Goal: Task Accomplishment & Management: Complete application form

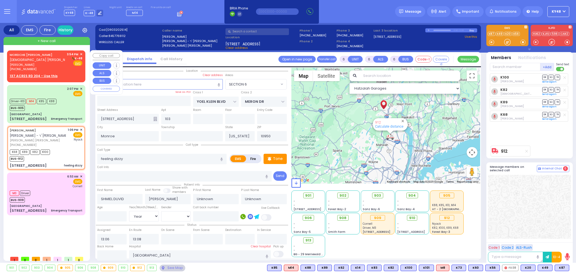
select select "SECTION 6"
select select "Year"
drag, startPoint x: 46, startPoint y: 65, endPoint x: 40, endPoint y: 61, distance: 7.5
click at [45, 65] on span "[PERSON_NAME] ווייס" at bounding box center [37, 65] width 55 height 5
type input "2"
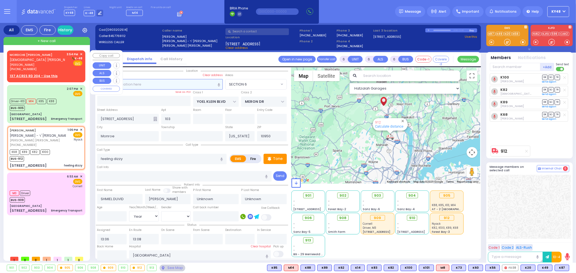
type input "1"
select select
radio input "true"
type input "[PERSON_NAME]"
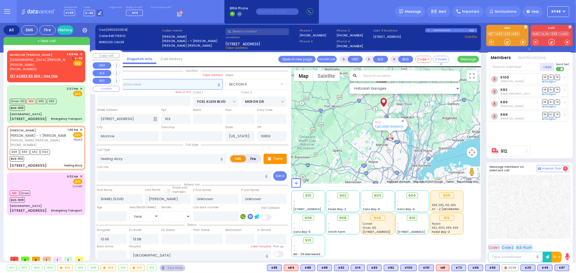
type input "[PERSON_NAME]"
select select
type input "15:54"
select select "Hatzalah Garages"
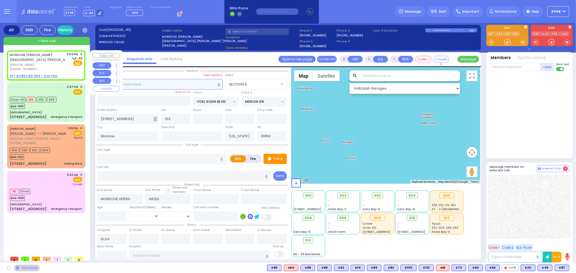
select select
radio input "true"
select select
select select "Hatzalah Garages"
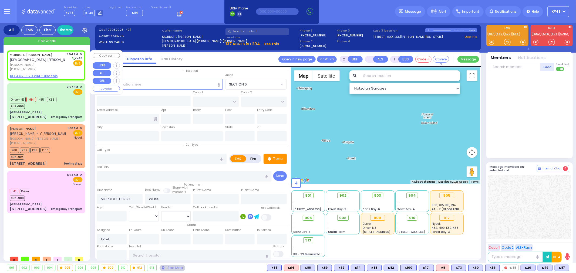
click at [44, 76] on u "137 ACRES RD 204 - Use this" at bounding box center [34, 76] width 48 height 5
select select
radio input "true"
select select
select select "Hatzalah Garages"
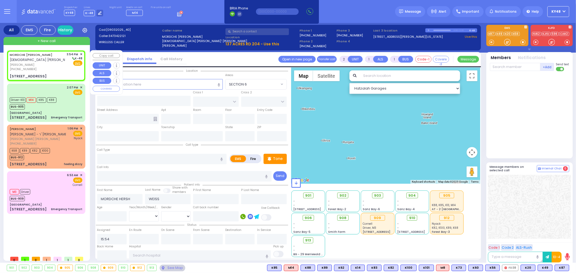
select select
radio input "true"
select select
select select "Hatzalah Garages"
click at [36, 76] on div "[STREET_ADDRESS]" at bounding box center [28, 76] width 37 height 5
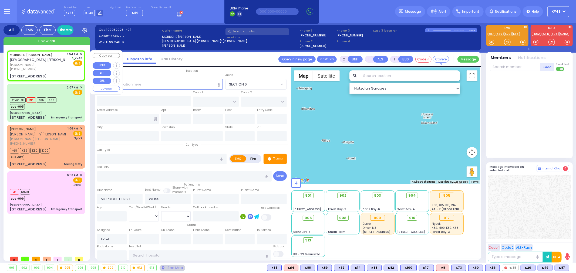
type input "[PERSON_NAME] DR"
type input "SATMAR DR"
type input "137 ACRES RD"
type input "204"
type input "[PERSON_NAME]"
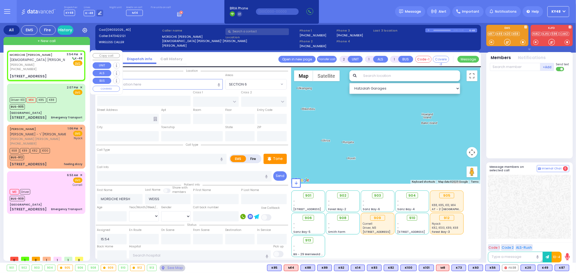
type input "[US_STATE]"
type input "10950"
select select
radio input "true"
select select
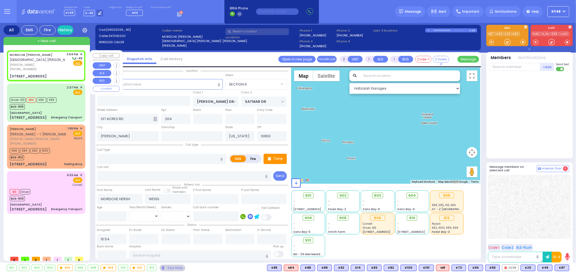
select select "Hatzalah Garages"
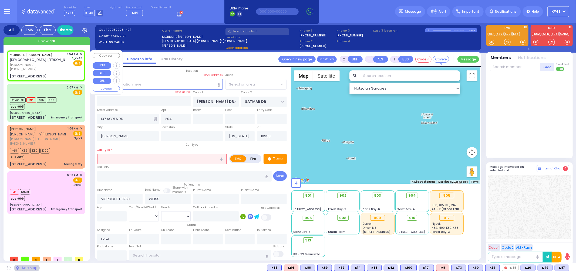
select select "SECTION 4"
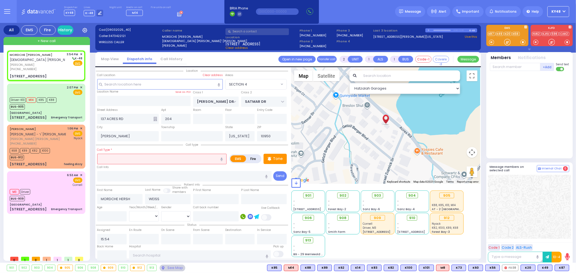
click at [118, 156] on input "text" at bounding box center [162, 159] width 130 height 10
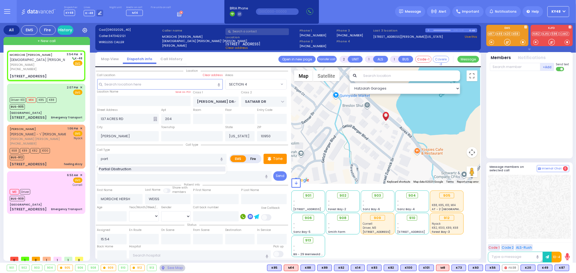
click at [119, 170] on span "Partial Obstruction" at bounding box center [116, 169] width 34 height 5
type input "Partial Obstruction"
select select
radio input "true"
select select
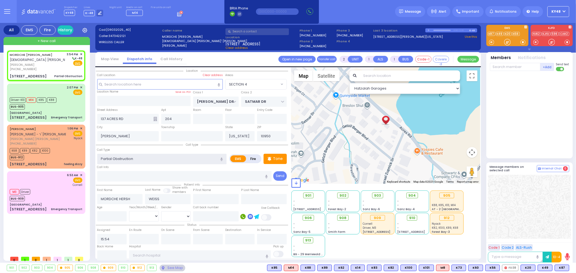
select select "Hatzalah Garages"
select select
radio input "true"
select select
select select "Hatzalah Garages"
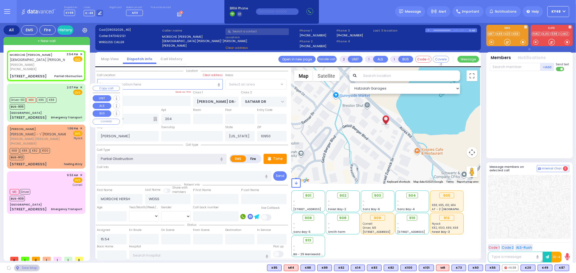
select select "SECTION 4"
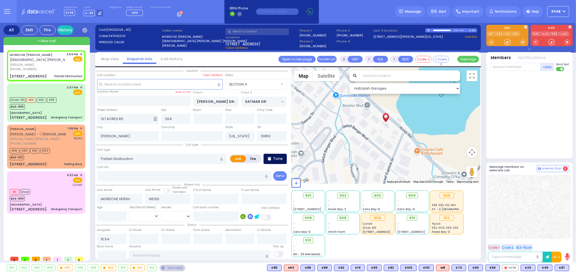
click at [282, 158] on div "Tone" at bounding box center [274, 159] width 23 height 10
select select
radio input "true"
select select
select select "Hatzalah Garages"
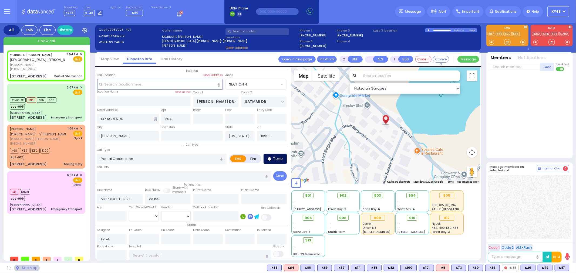
select select "SECTION 4"
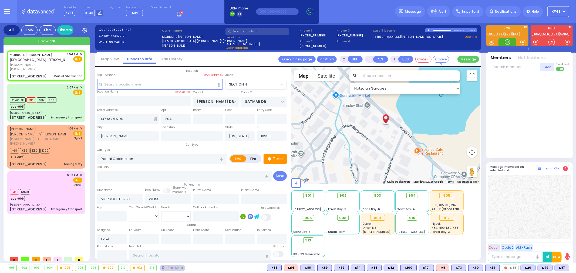
click at [508, 40] on div at bounding box center [506, 41] width 5 height 5
drag, startPoint x: 505, startPoint y: 43, endPoint x: 508, endPoint y: 45, distance: 3.7
click at [507, 44] on div at bounding box center [506, 41] width 5 height 5
drag, startPoint x: 506, startPoint y: 42, endPoint x: 508, endPoint y: 45, distance: 3.1
click at [508, 42] on div at bounding box center [506, 41] width 5 height 5
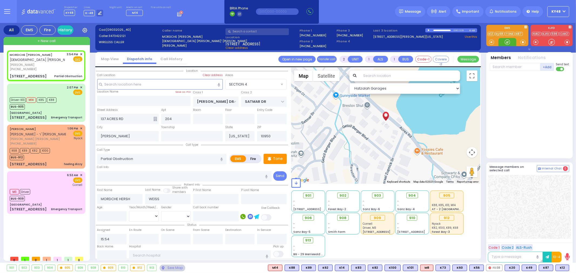
drag, startPoint x: 508, startPoint y: 42, endPoint x: 513, endPoint y: 63, distance: 21.2
click at [508, 42] on div at bounding box center [506, 41] width 5 height 5
click at [562, 266] on span "K12" at bounding box center [561, 268] width 13 height 6
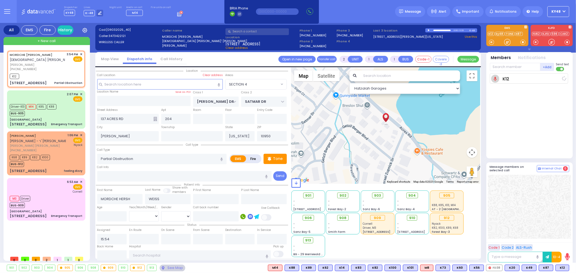
select select
radio input "true"
select select
type input "15:55"
select select "Hatzalah Garages"
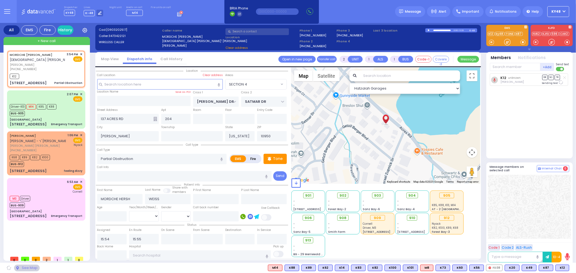
select select "SECTION 4"
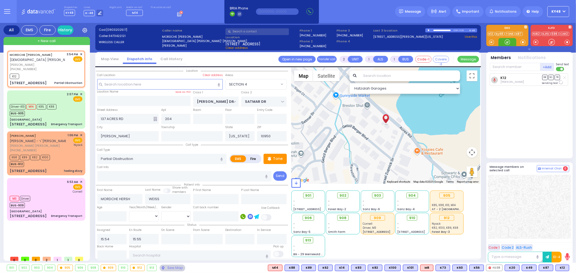
click at [507, 43] on div at bounding box center [506, 41] width 5 height 5
drag, startPoint x: 505, startPoint y: 43, endPoint x: 520, endPoint y: 76, distance: 35.9
click at [507, 43] on div at bounding box center [506, 41] width 5 height 5
click at [563, 268] on span "K78" at bounding box center [562, 268] width 14 height 6
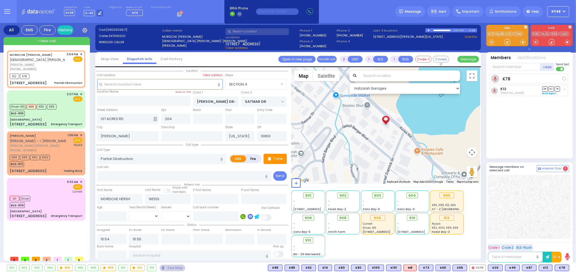
select select
radio input "true"
select select
select select "Hatzalah Garages"
select select "SECTION 4"
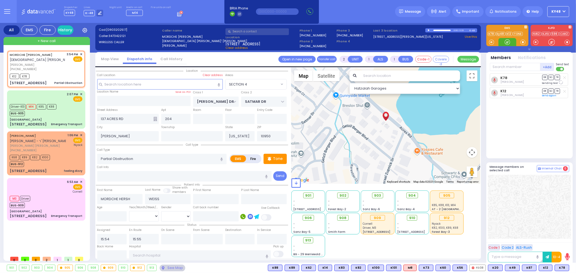
drag, startPoint x: 507, startPoint y: 43, endPoint x: 507, endPoint y: 39, distance: 3.3
click at [509, 42] on div at bounding box center [506, 41] width 5 height 5
click at [62, 77] on div "K12 K78" at bounding box center [46, 75] width 73 height 7
select select
radio input "true"
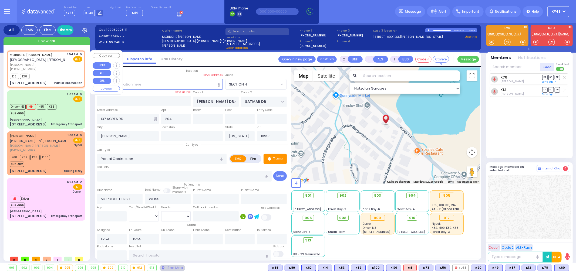
select select
select select "Hatzalah Garages"
select select "SECTION 4"
click at [65, 102] on div "2:07 PM ✕ EMS M14 K85" at bounding box center [46, 109] width 76 height 37
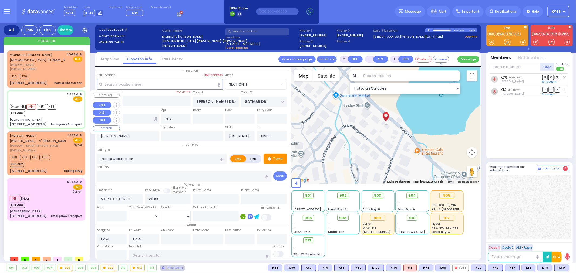
type input "6"
select select
type input "Emergency Transport"
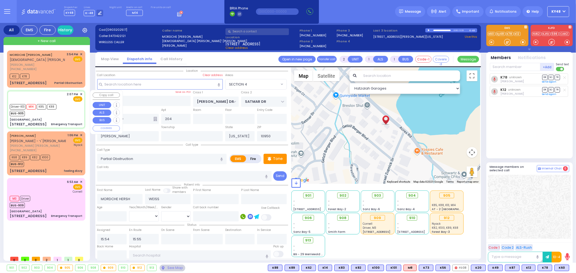
radio input "true"
type input "Krassie"
type input "[PERSON_NAME]"
type input "69"
select select "Year"
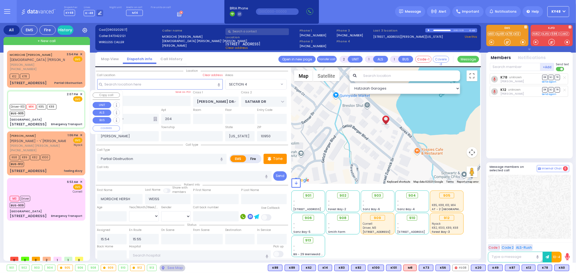
select select "[DEMOGRAPHIC_DATA]"
type input "14:07"
type input "14:09"
type input "14:10"
type input "14:31"
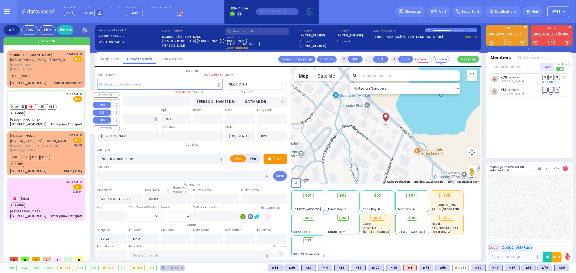
type input "15:19"
type input "15:45"
type input "[GEOGRAPHIC_DATA] [STREET_ADDRESS][PERSON_NAME]"
select select "Hatzalah Garages"
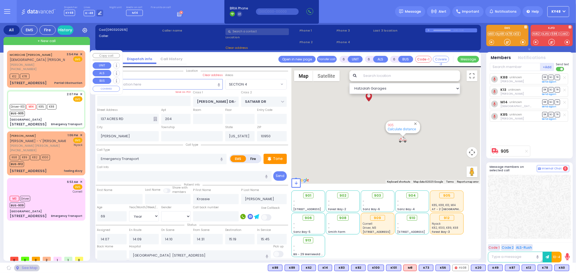
type input "[GEOGRAPHIC_DATA]"
type input "MERON DR"
type input "RATZFERT WAY"
type input "[STREET_ADDRESS]"
type input "8"
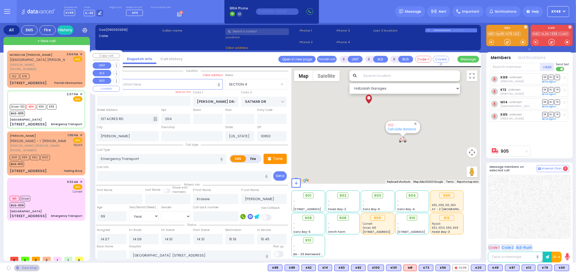
type input "3"
type input "10930"
drag, startPoint x: 57, startPoint y: 76, endPoint x: 53, endPoint y: 76, distance: 3.5
click at [56, 76] on div "K12 K78" at bounding box center [46, 75] width 73 height 7
select select "SECTION 6"
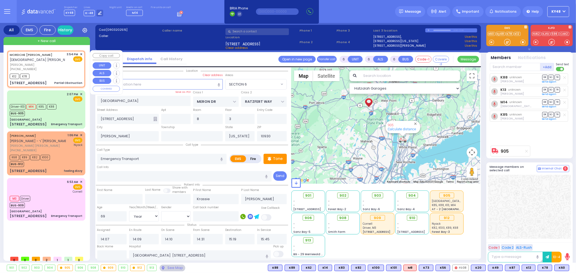
type input "2"
type input "1"
select select
type input "Partial Obstruction"
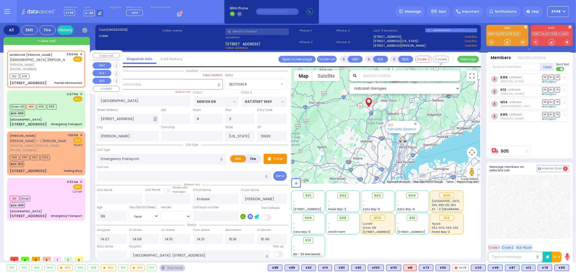
radio input "true"
type input "[PERSON_NAME]"
select select
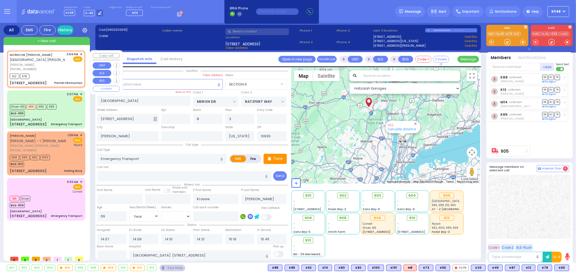
type input "15:54"
type input "15:55"
type input "[PERSON_NAME] DR"
type input "SATMAR DR"
type input "137 ACRES RD"
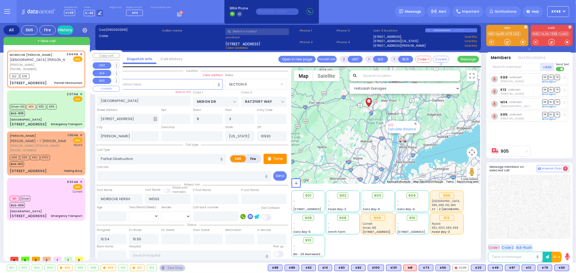
type input "204"
type input "10950"
select select "Hatzalah Garages"
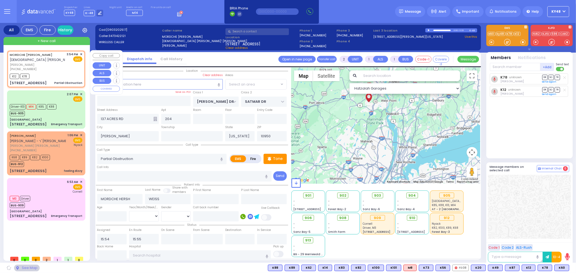
select select "SECTION 4"
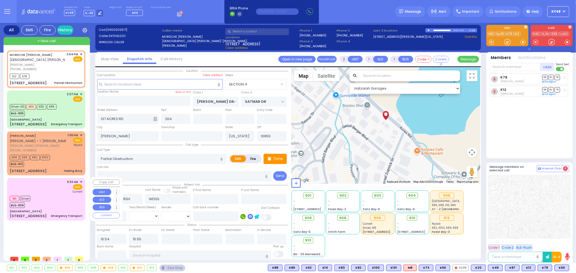
click at [46, 201] on div "M3 Driver BUS-909" at bounding box center [46, 201] width 73 height 13
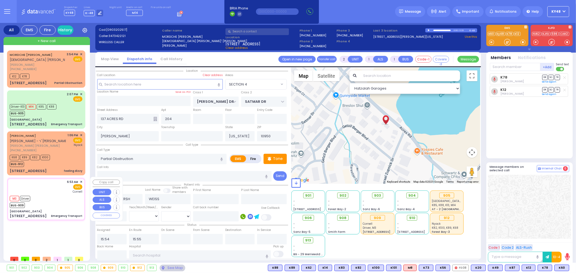
type input "1"
select select
type input "Emergency Transport"
radio input "true"
select select
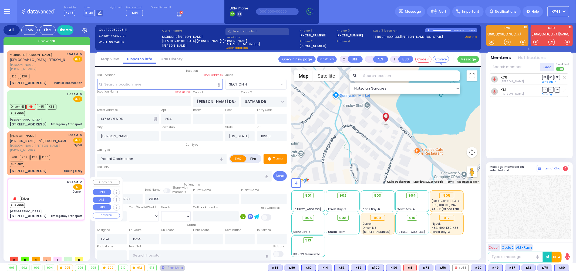
type input "06:53"
type input "06:54"
type input "06:55"
type input "[US_STATE] Presbyterian [PERSON_NAME][GEOGRAPHIC_DATA]"
select select "Hatzalah Garages"
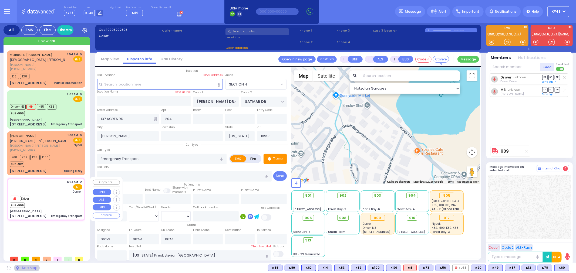
type input "Nininger Bay"
type input "CENTRAL VALLEY LINE"
type input "S.M. ROSMER RD"
type input "214 Nininger Road"
type input "Monroe"
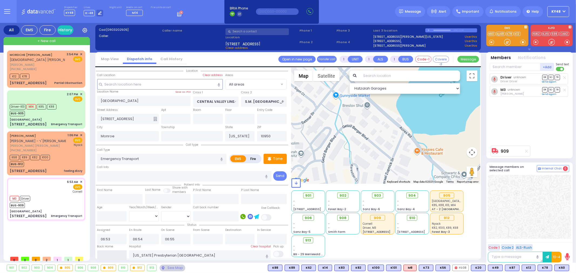
click at [105, 255] on input "text" at bounding box center [112, 255] width 30 height 10
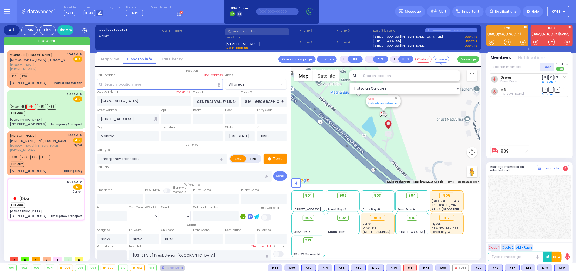
click at [105, 255] on input "text" at bounding box center [112, 255] width 30 height 10
type input "15:56"
select select
radio input "true"
select select
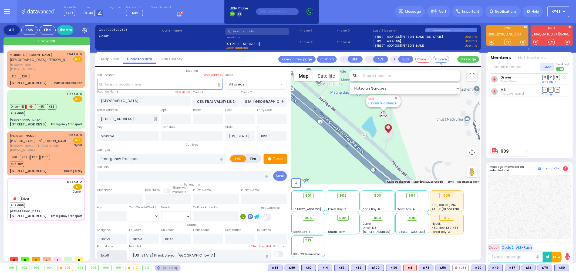
select select
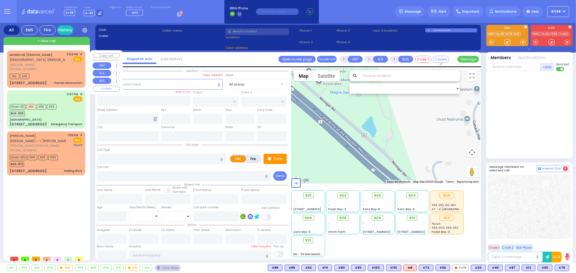
click at [66, 76] on div "K12 K78" at bounding box center [46, 75] width 73 height 7
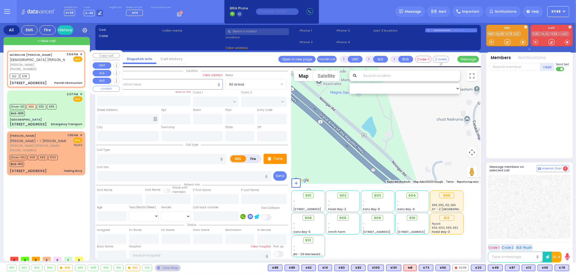
type input "2"
select select
type input "Partial Obstruction"
radio input "true"
type input "[PERSON_NAME]"
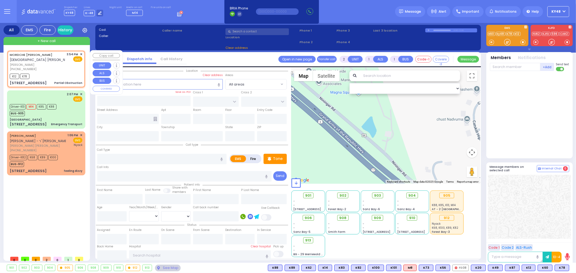
type input "[PERSON_NAME]"
select select
type input "15:54"
type input "15:55"
type input "[PERSON_NAME] DR"
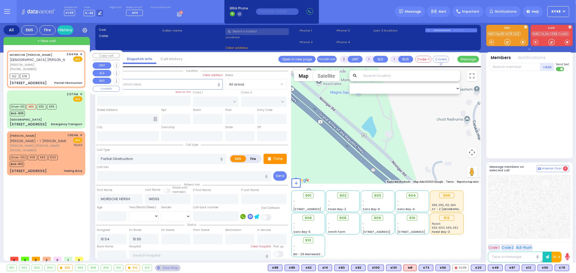
type input "SATMAR DR"
type input "137 ACRES RD"
type input "204"
type input "[PERSON_NAME]"
type input "[US_STATE]"
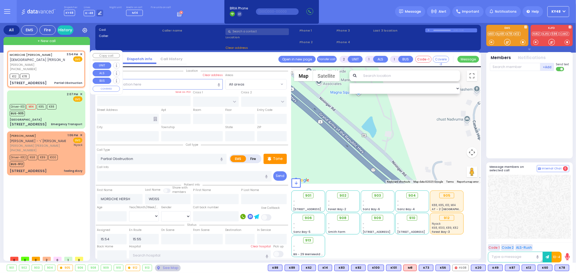
type input "10950"
select select "Hatzalah Garages"
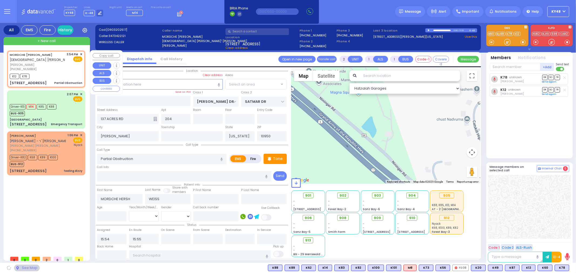
select select "SECTION 4"
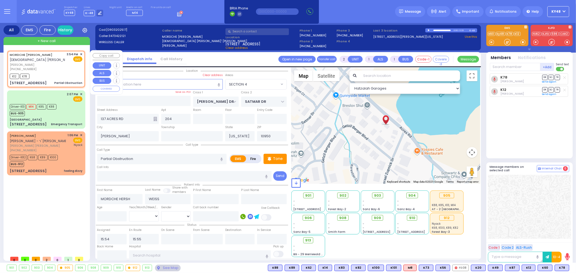
click at [59, 84] on div "Partial Obstruction" at bounding box center [68, 83] width 28 height 4
select select
radio input "true"
select select
select select "Hatzalah Garages"
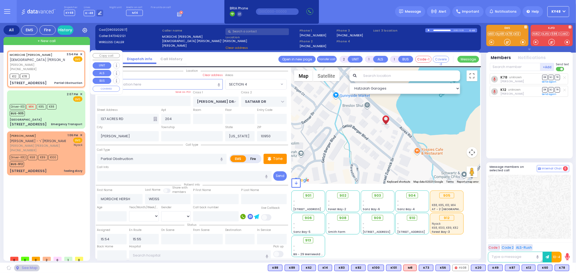
select select "SECTION 4"
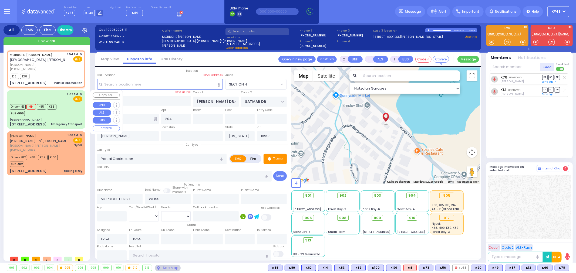
click at [74, 118] on div "[GEOGRAPHIC_DATA]" at bounding box center [46, 120] width 73 height 4
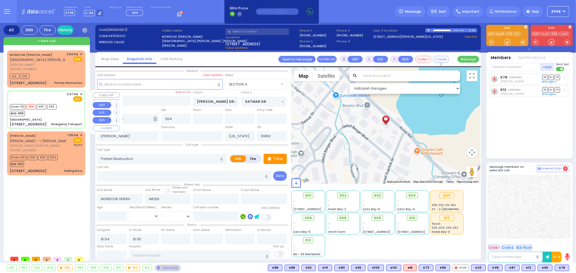
type input "6"
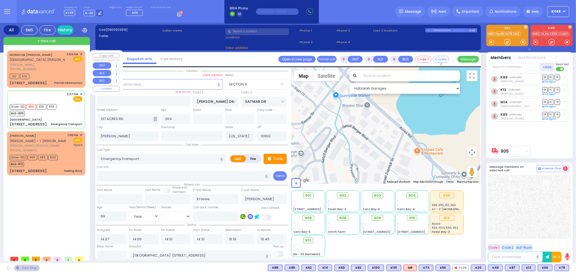
click at [57, 74] on div "K12 K78" at bounding box center [46, 75] width 73 height 7
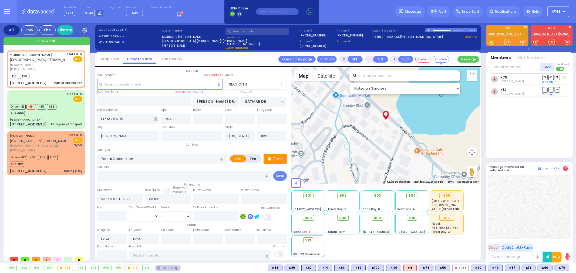
drag, startPoint x: 519, startPoint y: 65, endPoint x: 514, endPoint y: 63, distance: 6.0
click at [519, 65] on input "text" at bounding box center [515, 67] width 50 height 8
click at [517, 78] on div "Medic3" at bounding box center [507, 77] width 27 height 5
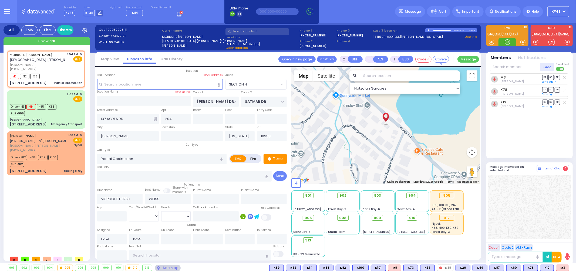
click at [507, 42] on div at bounding box center [506, 41] width 5 height 5
click at [508, 42] on div at bounding box center [506, 41] width 5 height 5
click at [508, 43] on div at bounding box center [506, 41] width 5 height 5
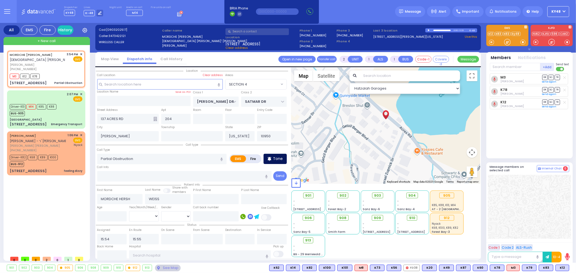
click at [276, 156] on p "Tone" at bounding box center [278, 159] width 10 height 6
click at [507, 43] on div at bounding box center [506, 41] width 5 height 5
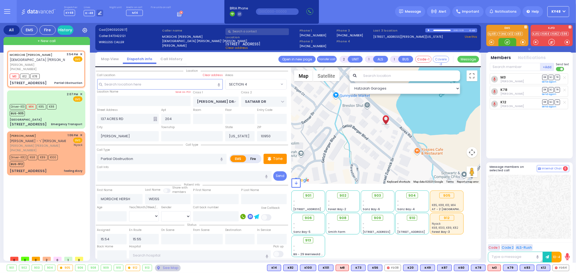
click at [508, 44] on div at bounding box center [506, 41] width 5 height 5
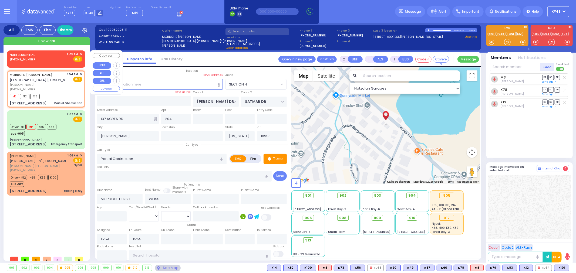
click at [63, 60] on div "NULIFEESSENTIAL (845) 609-0689 4:05 PM ✕ Fire EMS" at bounding box center [46, 57] width 73 height 10
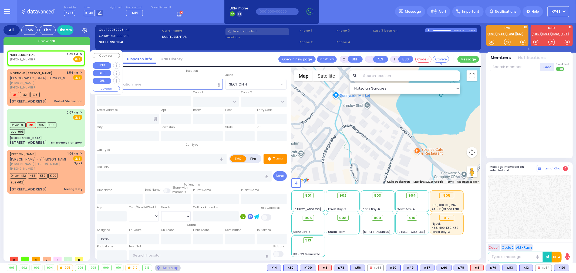
click at [81, 54] on span "✕" at bounding box center [81, 54] width 2 height 5
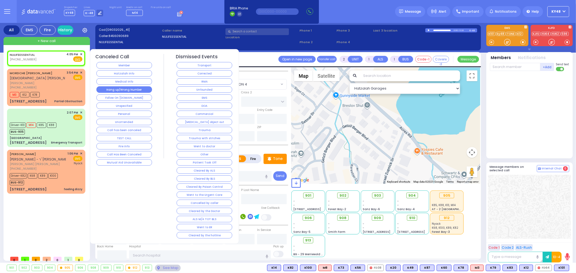
click at [122, 89] on button "Hang up/Wrong Number" at bounding box center [124, 89] width 56 height 6
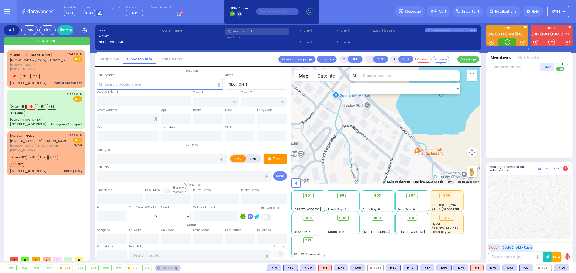
click at [507, 43] on div at bounding box center [506, 41] width 5 height 5
drag, startPoint x: 508, startPoint y: 43, endPoint x: 495, endPoint y: 52, distance: 15.3
click at [507, 43] on div at bounding box center [506, 41] width 5 height 5
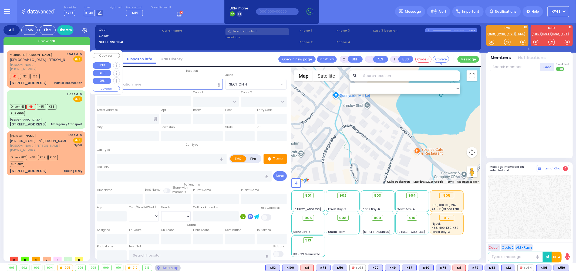
click at [60, 77] on div "M3 K12 K78" at bounding box center [46, 75] width 73 height 7
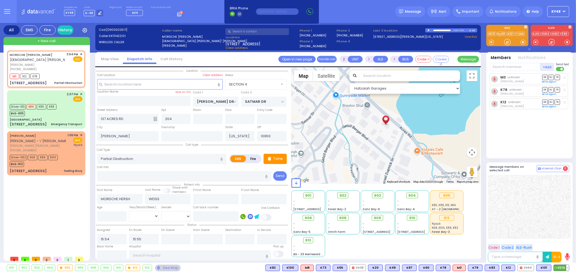
click at [558, 268] on span "K519" at bounding box center [560, 268] width 15 height 6
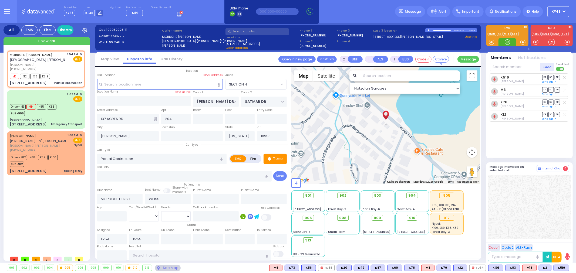
click at [508, 44] on div at bounding box center [506, 41] width 5 height 5
click at [275, 154] on div "Tone" at bounding box center [274, 159] width 23 height 10
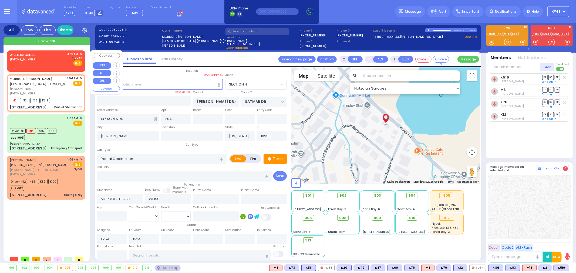
click at [58, 59] on div "WIRELESS CALLER (347) 628-8661 4:15 PM ✕ K-48" at bounding box center [46, 59] width 73 height 14
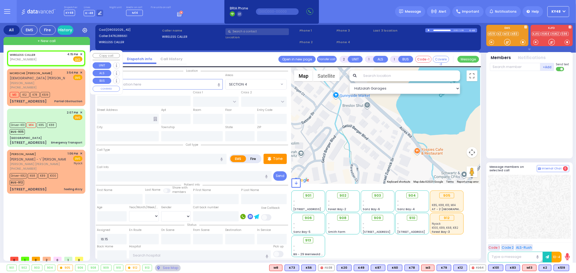
click at [80, 54] on span "✕" at bounding box center [81, 54] width 2 height 5
click at [58, 56] on div "WIRELESS CALLER (347) 628-8661 4:15 PM ✕ Fire EMS" at bounding box center [46, 57] width 73 height 10
click at [80, 52] on span "✕" at bounding box center [81, 54] width 2 height 5
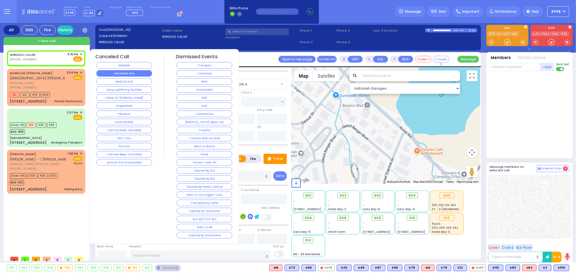
click at [130, 75] on button "Hatzalah Info" at bounding box center [124, 73] width 56 height 6
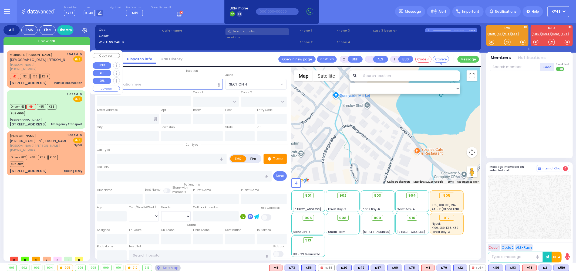
click at [71, 79] on div "M3 K12 K78 K519" at bounding box center [46, 75] width 73 height 7
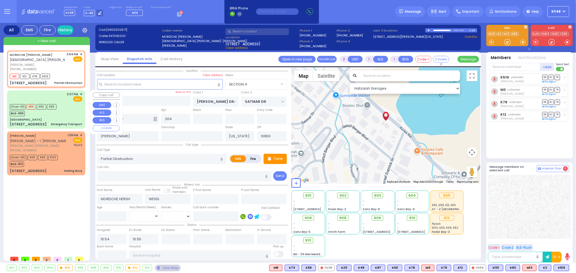
click at [65, 106] on div "Driver-K13 M14 K85 K88 BUS-905" at bounding box center [46, 109] width 73 height 13
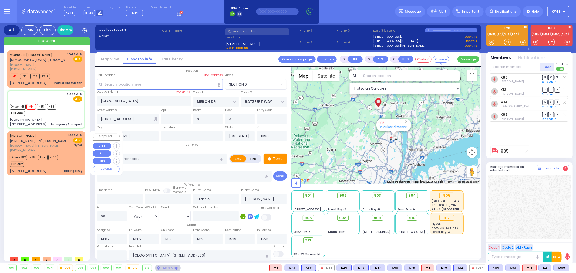
click at [72, 147] on div "1:06 PM ✕ EMS Nyack" at bounding box center [75, 142] width 15 height 19
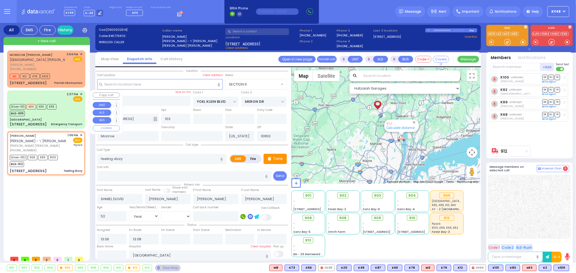
click at [67, 117] on div "2:07 PM ✕ EMS M14 K85" at bounding box center [46, 109] width 76 height 37
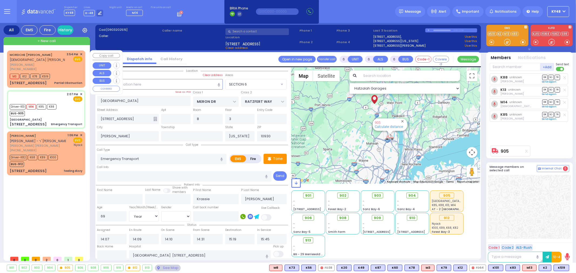
click at [71, 81] on div "Partial Obstruction" at bounding box center [68, 83] width 28 height 4
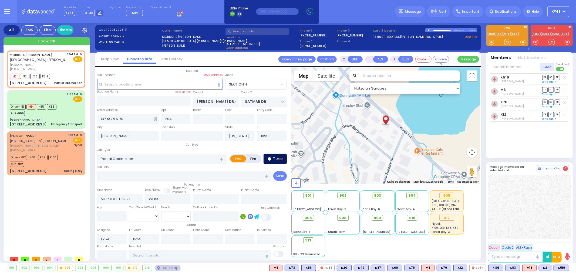
click at [278, 157] on p "Tone" at bounding box center [278, 159] width 10 height 6
click at [507, 42] on div at bounding box center [506, 41] width 5 height 5
click at [277, 157] on p "Tone" at bounding box center [278, 159] width 10 height 6
click at [509, 43] on div at bounding box center [506, 41] width 5 height 5
click at [507, 44] on div at bounding box center [506, 41] width 5 height 5
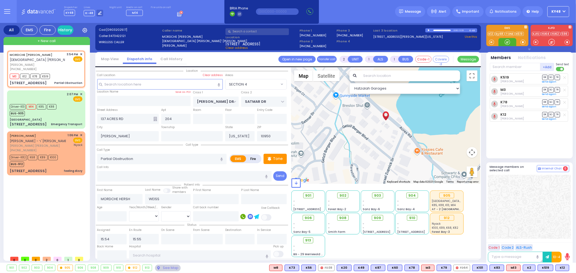
click at [507, 44] on div at bounding box center [506, 41] width 5 height 5
click at [79, 78] on div "M3 K12 K78 K519" at bounding box center [46, 75] width 73 height 7
click at [518, 68] on input "text" at bounding box center [515, 67] width 50 height 8
click at [521, 79] on div "910 BUS 910" at bounding box center [529, 77] width 77 height 9
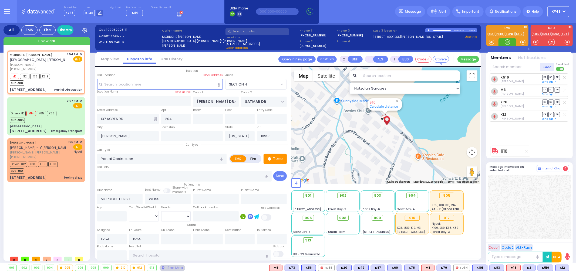
click at [506, 42] on div at bounding box center [506, 41] width 5 height 5
click at [276, 161] on div "Tone" at bounding box center [274, 159] width 23 height 10
click at [506, 42] on div at bounding box center [506, 41] width 5 height 5
click at [279, 158] on p "Tone" at bounding box center [278, 159] width 10 height 6
click at [508, 42] on div at bounding box center [506, 41] width 5 height 5
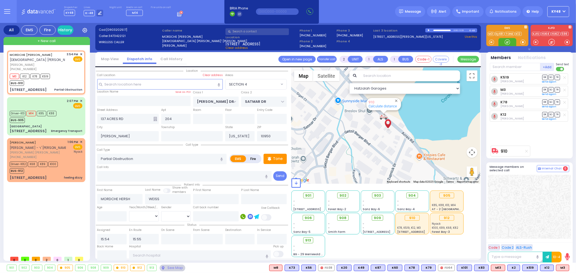
click at [506, 42] on div at bounding box center [506, 41] width 5 height 5
click at [56, 86] on div "MORDCHE HERSH WEISS הרב מנחם מענדל - ר' יעקב ווידער מרדכי הערש ווייס (347) 342-…" at bounding box center [46, 72] width 76 height 42
click at [509, 69] on input "text" at bounding box center [515, 67] width 50 height 8
click at [514, 77] on div "KY101" at bounding box center [507, 77] width 27 height 5
click at [508, 42] on div at bounding box center [506, 41] width 5 height 5
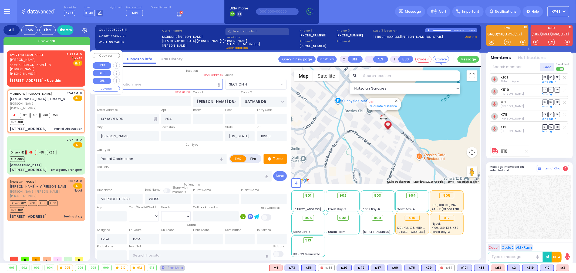
drag, startPoint x: 35, startPoint y: 59, endPoint x: 37, endPoint y: 58, distance: 2.8
click at [35, 63] on span "ר' שמחה ישראל - ר' שמחה חיים סאנדעל" at bounding box center [37, 67] width 55 height 9
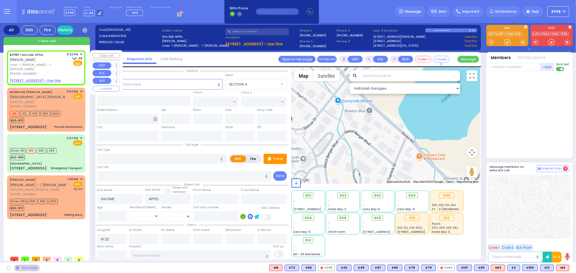
click at [82, 53] on span "✕" at bounding box center [81, 54] width 2 height 5
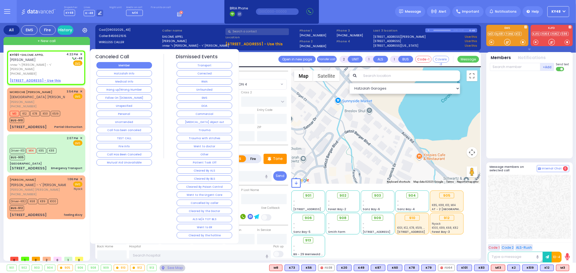
click at [125, 66] on button "Member" at bounding box center [124, 65] width 56 height 6
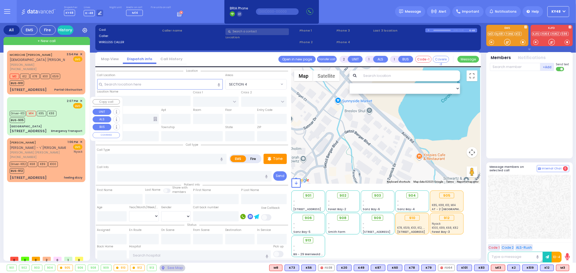
click at [62, 122] on div "Driver-K13 M14 K85 K88 BUS-905" at bounding box center [46, 116] width 73 height 13
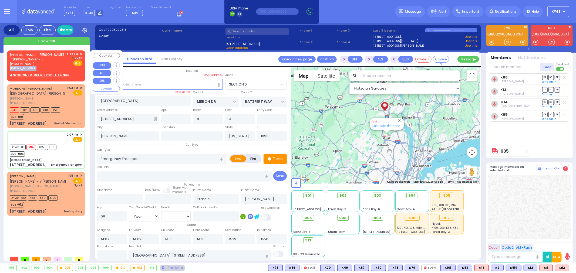
click at [65, 66] on div "SHULEM ELEIZER GOLDBERGER שלום אליעזר גאלדבערגער ר' חנני' - ר' אברהם הערש וויינ…" at bounding box center [37, 61] width 55 height 19
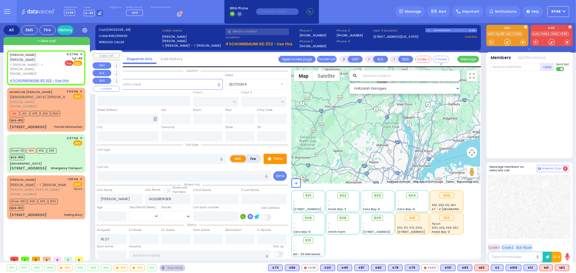
click at [70, 63] on span "Fire" at bounding box center [69, 62] width 8 height 5
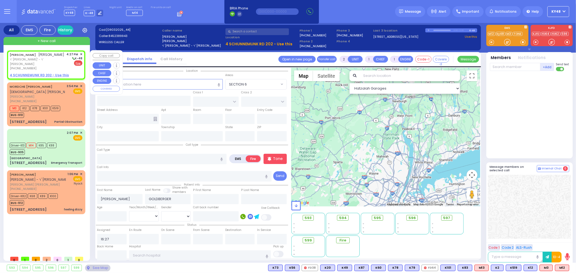
click at [39, 76] on u "4 SCHUNNEMUNK RD 202 - Use this" at bounding box center [39, 75] width 59 height 5
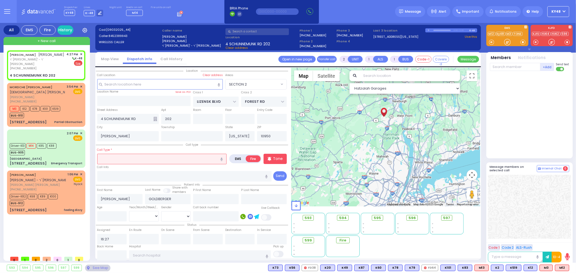
click at [146, 159] on input "text" at bounding box center [162, 159] width 130 height 10
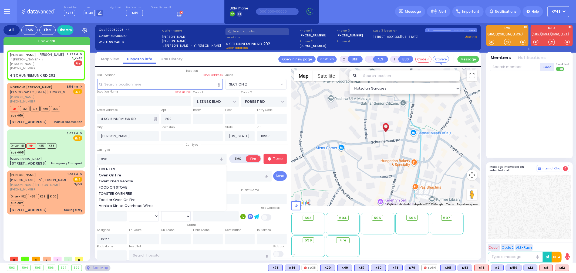
click at [131, 165] on div "OVEN FIRE Oven On Fire Overturned Vehicle FOOD ON STOVE TOASTER OVEN FIRE Toast…" at bounding box center [162, 188] width 130 height 46
click at [120, 167] on div "OVEN FIRE" at bounding box center [162, 169] width 127 height 5
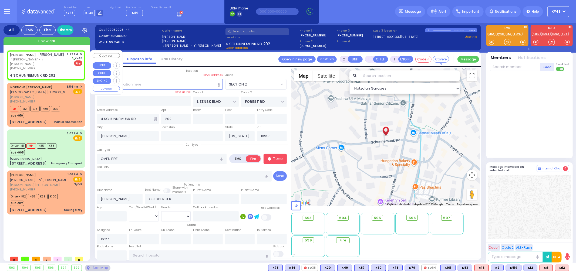
click at [59, 73] on div "4 SCHUNNEMUNK RD 202" at bounding box center [46, 75] width 73 height 5
click at [280, 159] on p "Tone" at bounding box center [278, 159] width 10 height 6
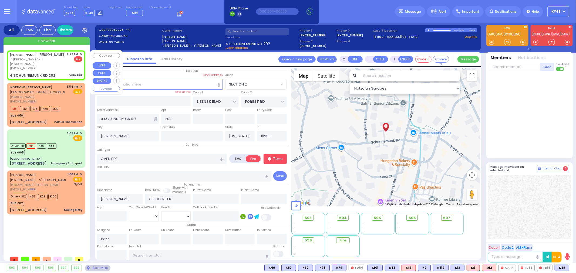
click at [56, 72] on div "SHULEM ELEIZER GOLDBERGER שלום אליעזר גאלדבערגער ר' חנני' - ר' אברהם הערש וויינ…" at bounding box center [46, 65] width 76 height 28
click at [543, 269] on span "CAR4" at bounding box center [542, 268] width 17 height 6
click at [563, 267] on span "FD18" at bounding box center [560, 268] width 15 height 6
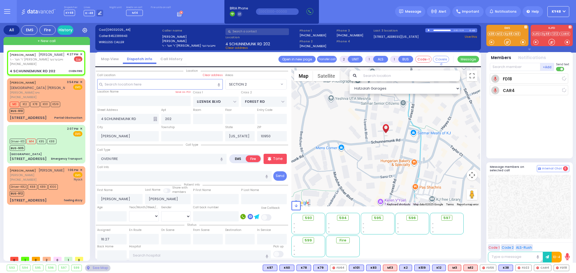
select select "SECTION 2"
select select
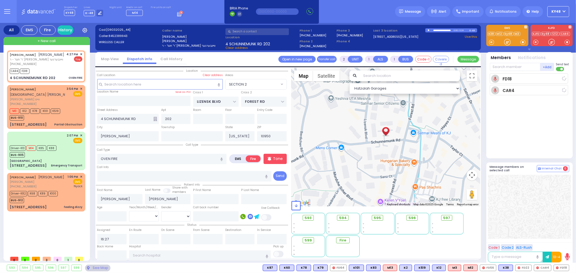
select select
radio input "true"
select select
type input "16:28"
select select "Hatzalah Garages"
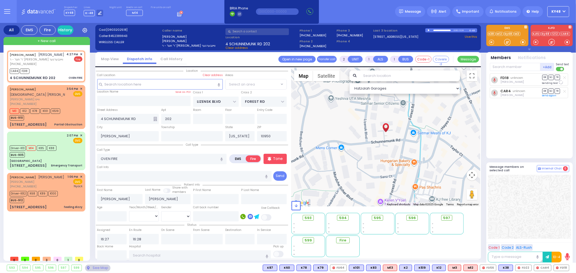
select select "SECTION 2"
select select
radio input "true"
select select
select select "Hatzalah Garages"
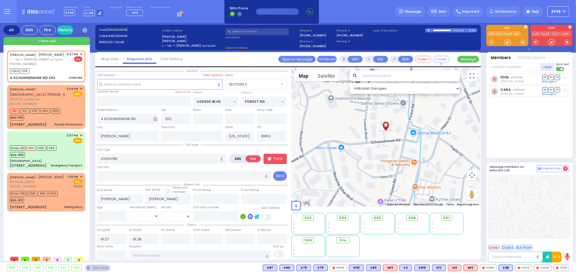
select select "SECTION 2"
click at [522, 227] on div at bounding box center [529, 207] width 83 height 64
click at [521, 266] on span "FD22" at bounding box center [523, 268] width 16 height 6
select select
radio input "true"
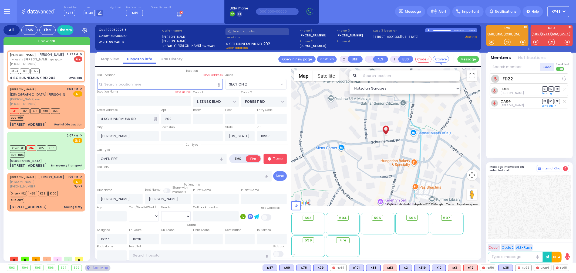
select select
select select "Hatzalah Garages"
select select "SECTION 2"
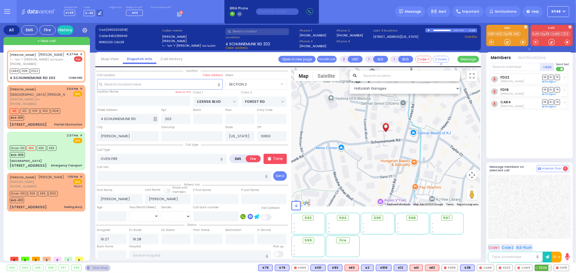
click at [543, 269] on span "FD20" at bounding box center [543, 268] width 16 height 6
select select
radio input "true"
select select
select select "Hatzalah Garages"
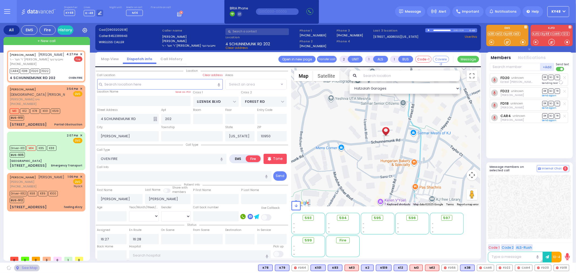
select select "SECTION 2"
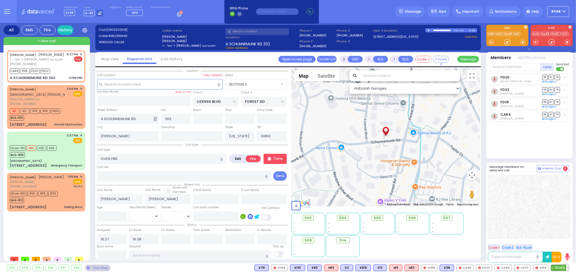
click at [559, 268] on span "FD325" at bounding box center [560, 268] width 18 height 6
select select
radio input "true"
select select
select select "Hatzalah Garages"
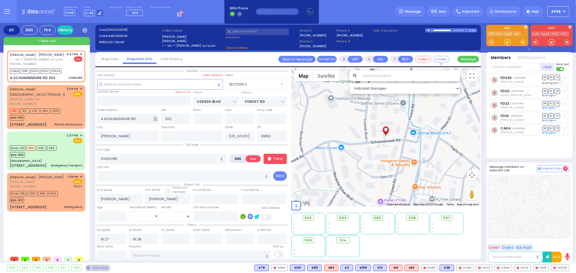
select select "SECTION 2"
click at [540, 268] on span "CAR6" at bounding box center [541, 268] width 17 height 6
click at [559, 267] on span "FD56" at bounding box center [561, 268] width 16 height 6
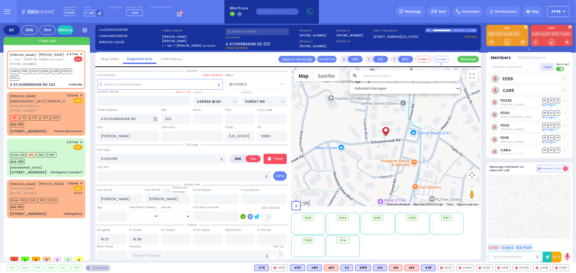
select select
radio input "true"
select select
select select "Hatzalah Garages"
select select "SECTION 2"
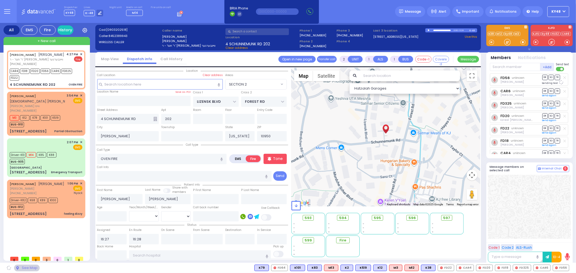
select select
radio input "true"
select select
select select "Hatzalah Garages"
select select "SECTION 2"
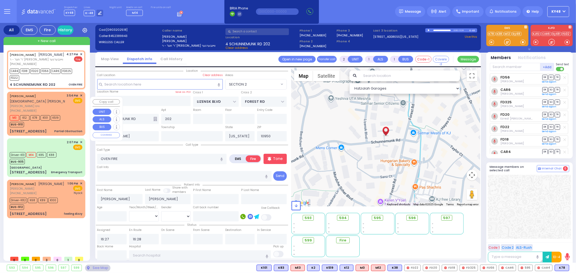
click at [71, 127] on div "M3 K12 K78 K101 K519 BUS-910" at bounding box center [46, 120] width 73 height 13
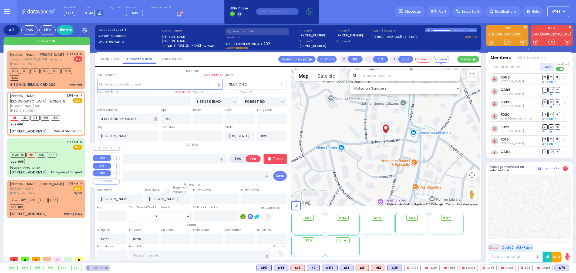
select select
type input "Partial Obstruction"
radio input "true"
type input "[PERSON_NAME]"
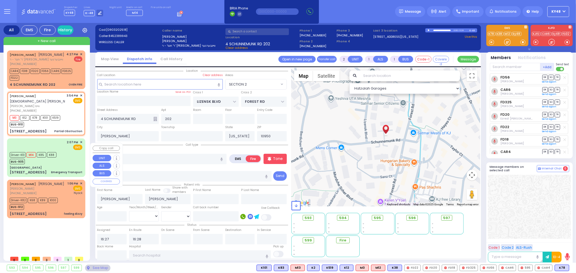
select select
type input "15:54"
type input "15:55"
type input "[PERSON_NAME] DR"
type input "SATMAR DR"
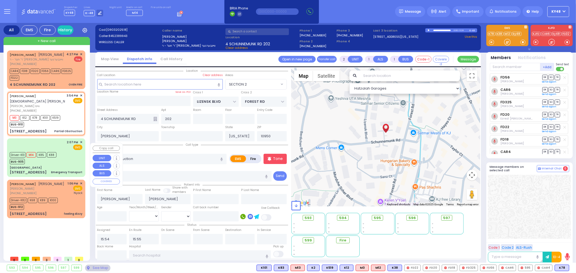
type input "137 ACRES RD"
type input "204"
select select "SECTION 4"
select select "Hatzalah Garages"
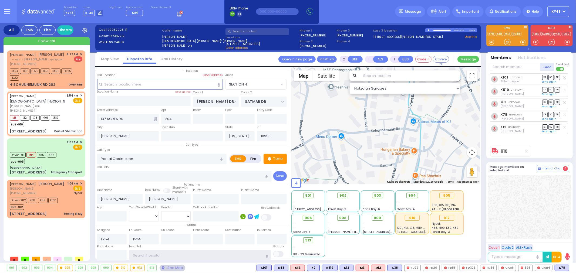
click at [144, 254] on input "text" at bounding box center [200, 255] width 142 height 10
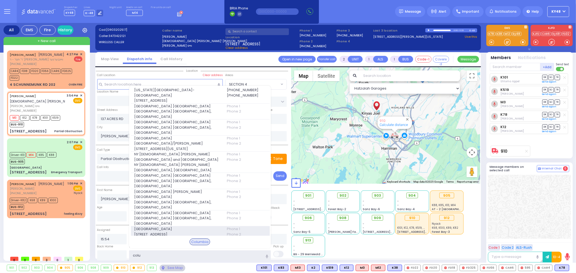
type input "colu"
click at [160, 232] on span "[STREET_ADDRESS]" at bounding box center [177, 234] width 86 height 5
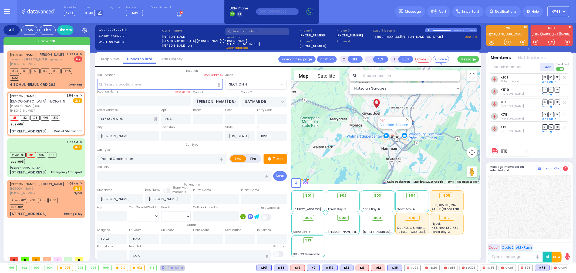
select select
radio input "true"
select select
type input "[GEOGRAPHIC_DATA]"
select select "Hatzalah Garages"
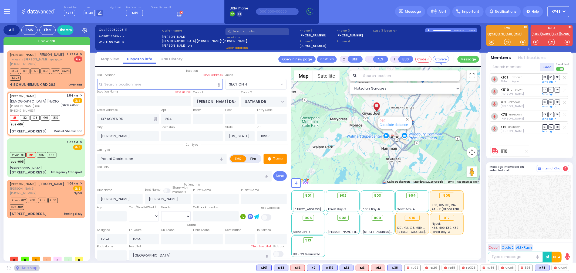
select select "SECTION 4"
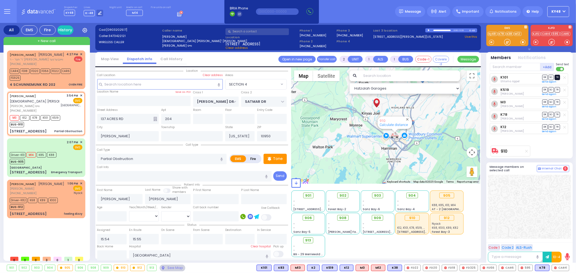
click at [558, 79] on span "TR" at bounding box center [556, 77] width 5 height 5
select select
radio input "true"
select select
type input "16:31"
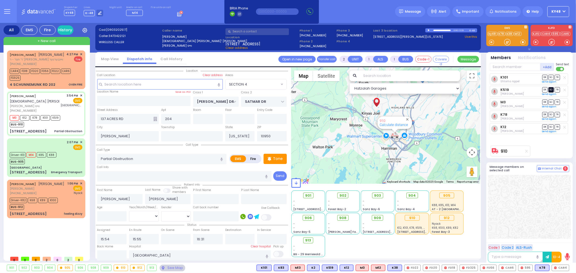
select select "Hatzalah Garages"
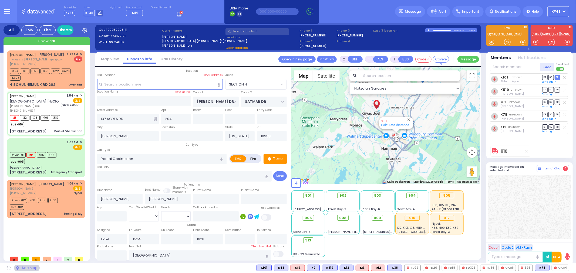
click at [551, 90] on span "SO" at bounding box center [550, 89] width 5 height 5
select select "SECTION 4"
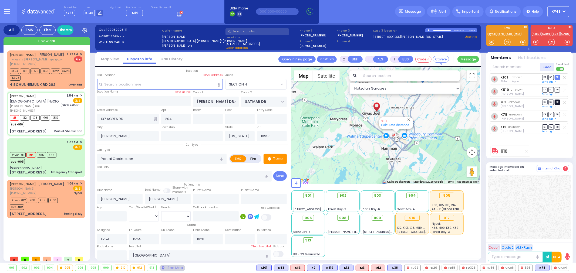
click at [558, 103] on span "TR" at bounding box center [556, 102] width 5 height 5
select select
radio input "true"
select select
select select "Hatzalah Garages"
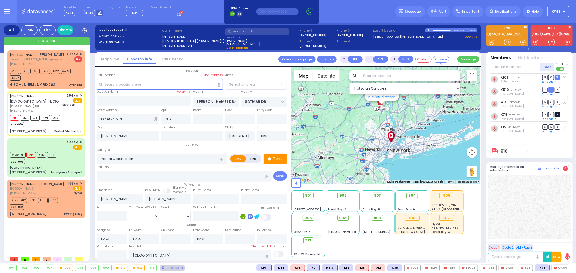
select select "SECTION 4"
select select
radio input "true"
select select
select select "Hatzalah Garages"
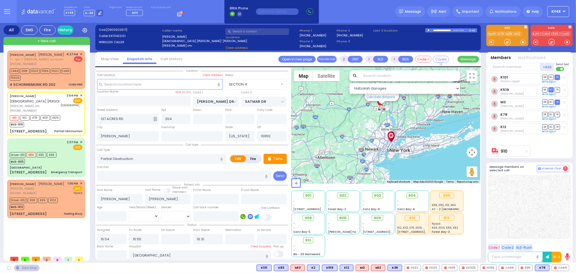
select select "SECTION 4"
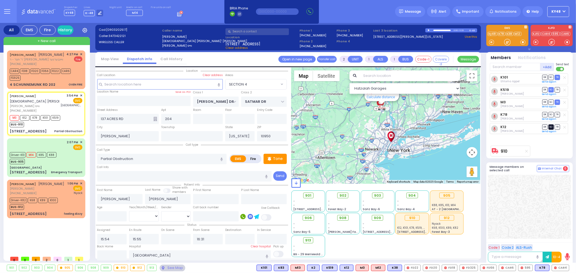
click at [551, 128] on span "SO" at bounding box center [550, 126] width 5 height 5
type input "6"
select select
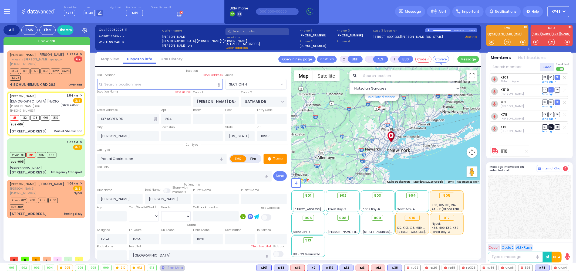
radio input "true"
type input "Unknown"
select select "Year"
select select "Hatzalah Garages"
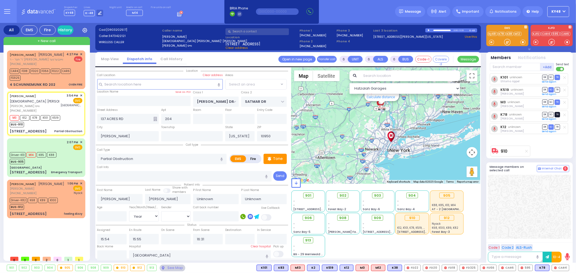
select select "SECTION 4"
select select
radio input "true"
select select "Year"
select select "Hatzalah Garages"
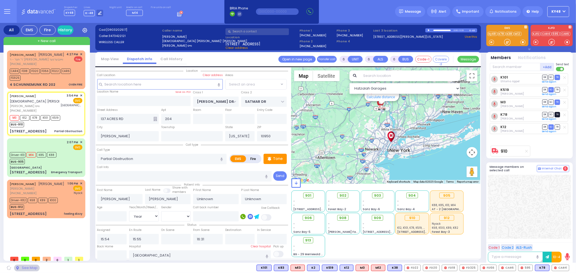
click at [557, 115] on span "TR" at bounding box center [556, 114] width 5 height 5
select select "SECTION 4"
select select
radio input "true"
select select "Year"
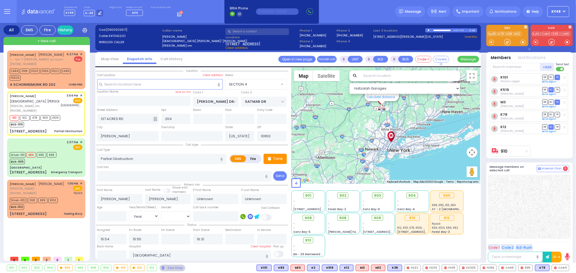
select select "Hatzalah Garages"
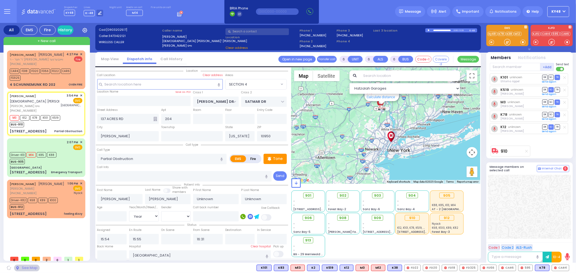
select select "SECTION 4"
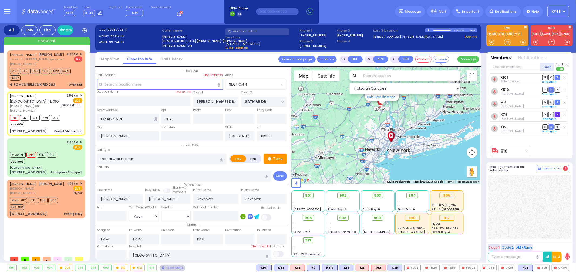
select select
radio input "true"
type input "[PERSON_NAME]"
select select "Year"
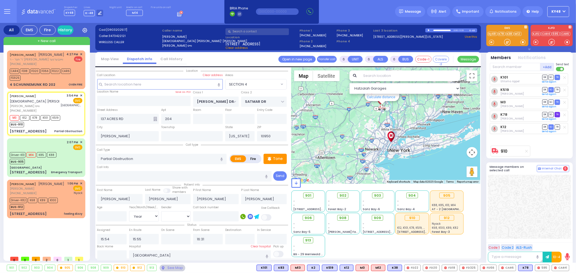
select select "Hatzalah Garages"
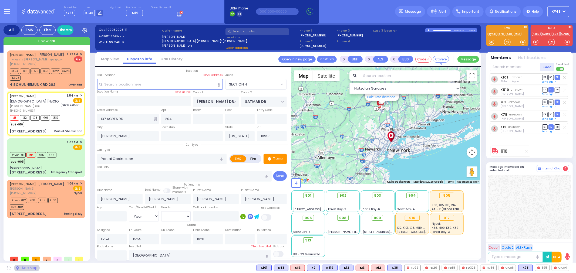
select select "SECTION 4"
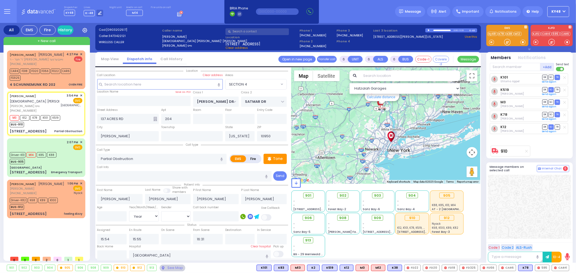
select select
radio input "true"
select select "Year"
select select "Hatzalah Garages"
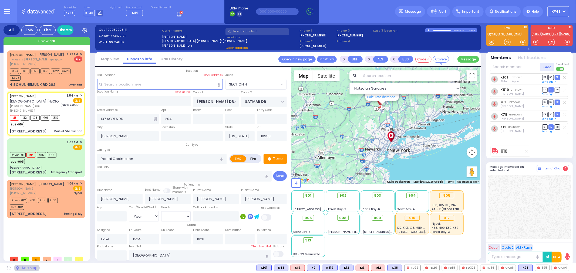
select select "SECTION 4"
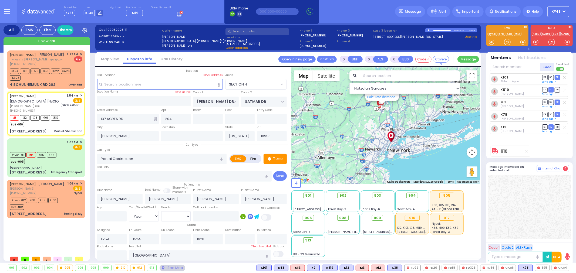
select select
radio input "true"
select select "Year"
select select "Hatzalah Garages"
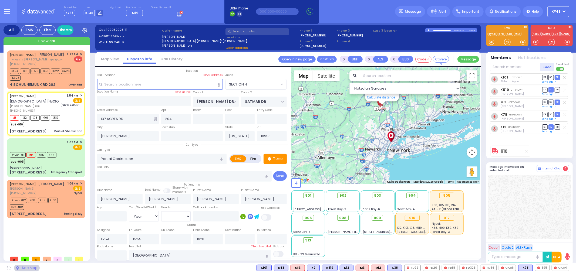
select select "SECTION 4"
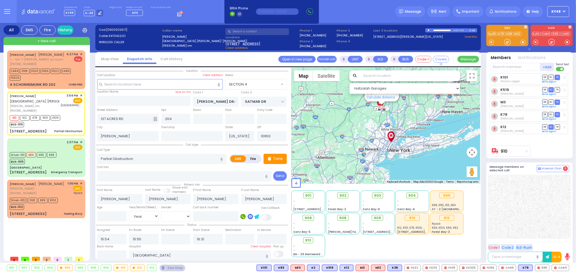
select select
radio input "true"
select select "Year"
select select "Hatzalah Garages"
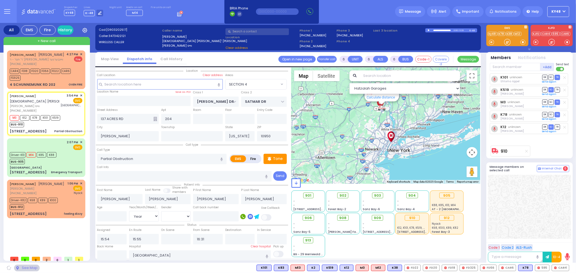
select select "SECTION 4"
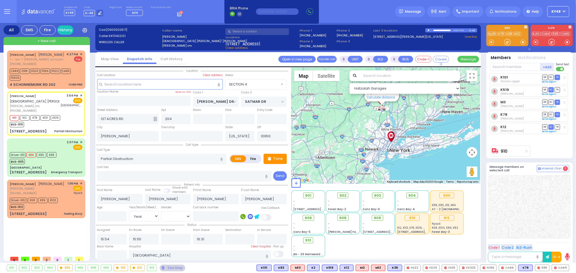
select select
radio input "true"
select select "Year"
select select "Hatzalah Garages"
select select "SECTION 4"
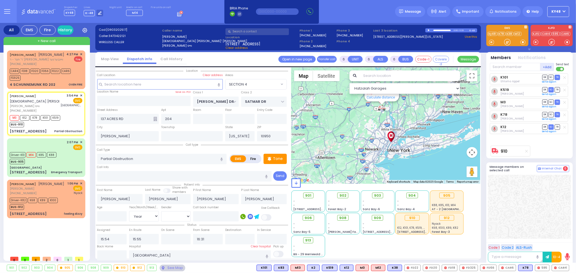
select select
radio input "true"
type input "3"
select select "Year"
select select "[DEMOGRAPHIC_DATA]"
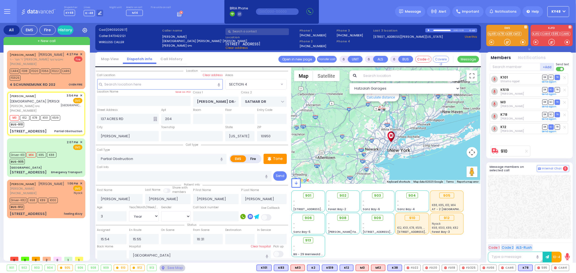
select select "Hatzalah Garages"
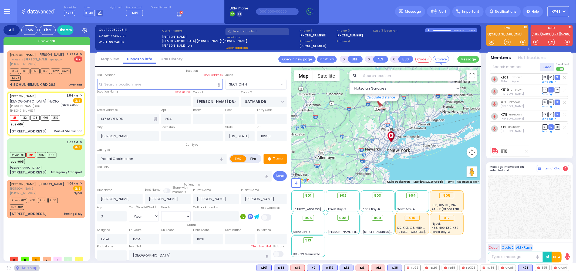
select select "SECTION 4"
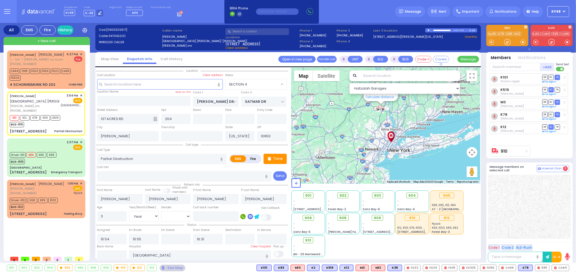
select select
radio input "true"
select select "Year"
select select "[DEMOGRAPHIC_DATA]"
type input "15:56"
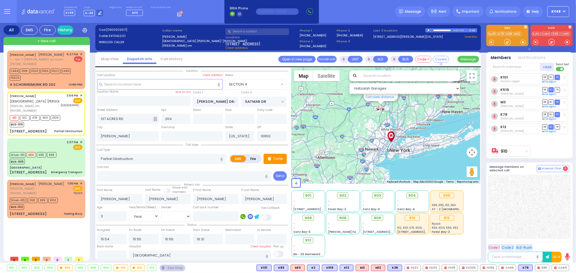
select select "Hatzalah Garages"
select select "SECTION 4"
select select
radio input "true"
select select "Year"
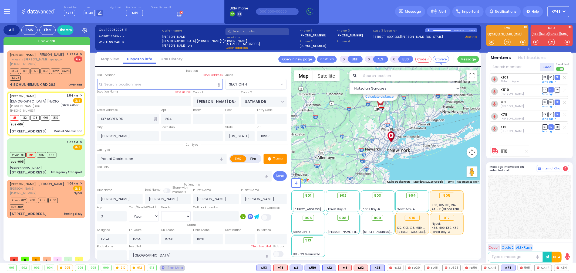
select select "[DEMOGRAPHIC_DATA]"
select select "Hatzalah Garages"
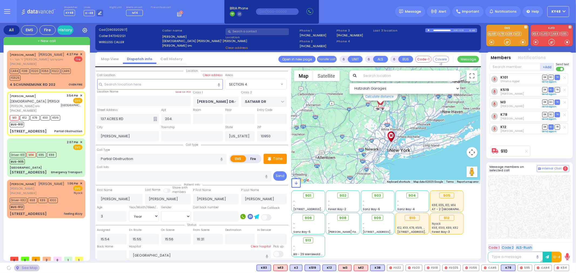
select select "SECTION 4"
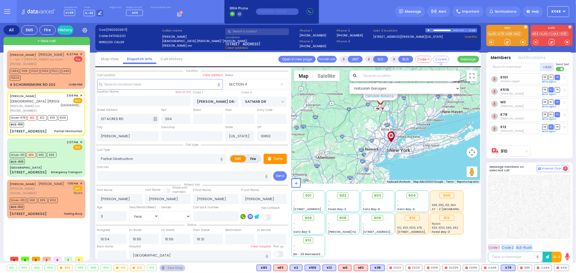
select select
radio input "true"
select select "Year"
select select "[DEMOGRAPHIC_DATA]"
select select "Hatzalah Garages"
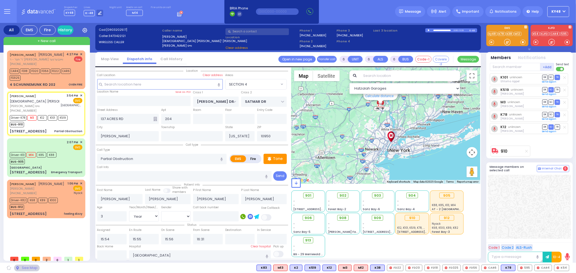
select select "SECTION 4"
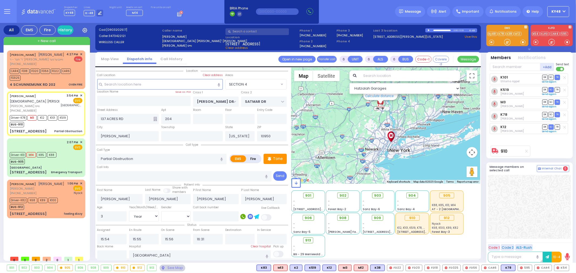
select select
radio input "true"
select select "Year"
select select "[DEMOGRAPHIC_DATA]"
select select "Hatzalah Garages"
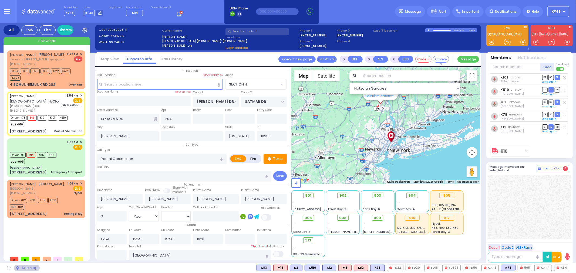
select select "SECTION 4"
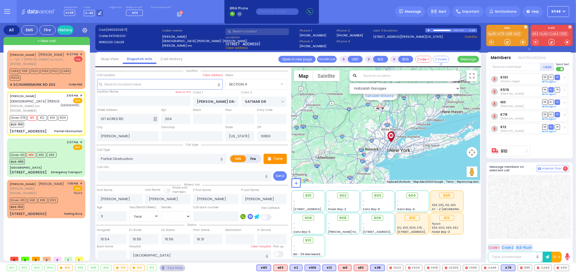
select select
radio input "true"
select select "Year"
select select "[DEMOGRAPHIC_DATA]"
select select "Hatzalah Garages"
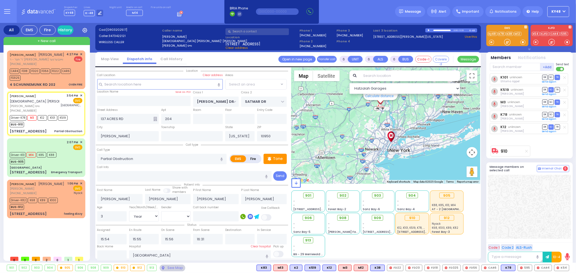
select select "SECTION 4"
select select
radio input "true"
select select "Year"
select select "[DEMOGRAPHIC_DATA]"
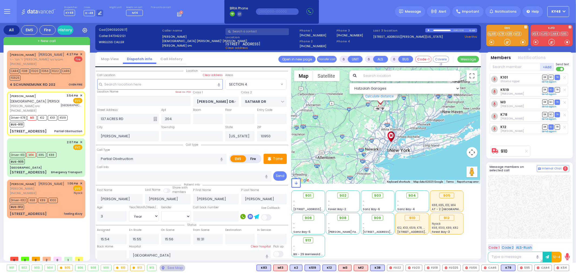
select select "Hatzalah Garages"
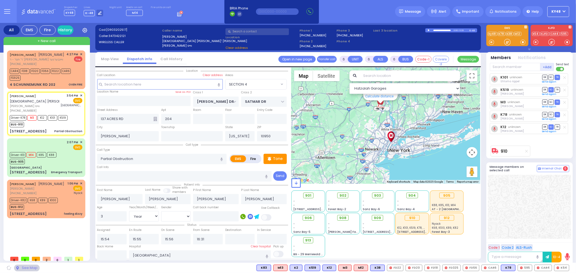
select select "SECTION 4"
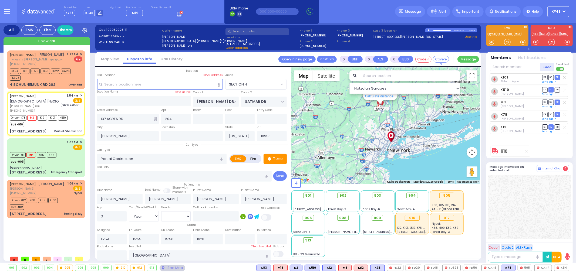
select select
radio input "true"
select select "Year"
select select "[DEMOGRAPHIC_DATA]"
select select "Hatzalah Garages"
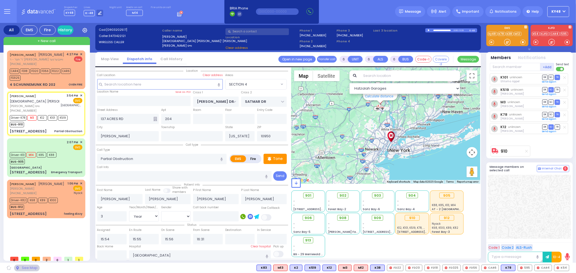
select select "SECTION 4"
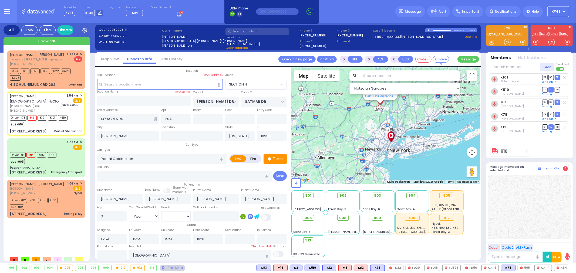
select select
radio input "true"
select select "Year"
select select "[DEMOGRAPHIC_DATA]"
select select "Hatzalah Garages"
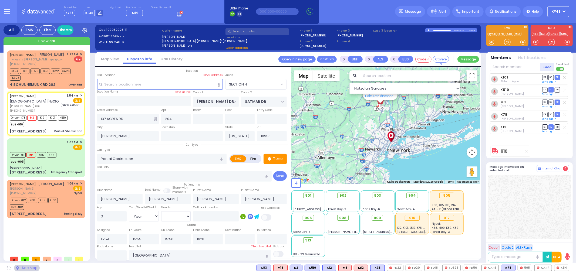
select select "SECTION 4"
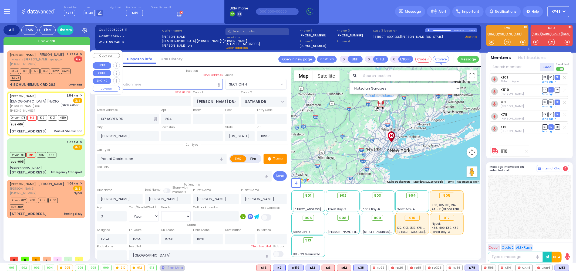
drag, startPoint x: 74, startPoint y: 89, endPoint x: 75, endPoint y: 86, distance: 3.5
click at [75, 86] on div "[PERSON_NAME] [PERSON_NAME] ר' חנני' - ר' [PERSON_NAME] וויינבערגער [PHONE_NUMB…" at bounding box center [46, 69] width 76 height 37
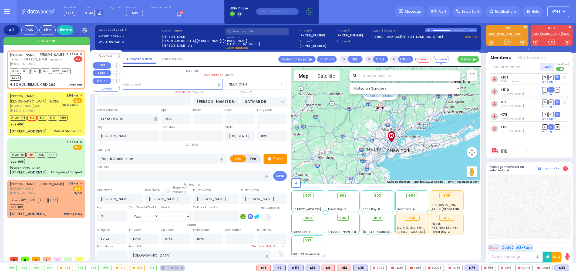
type input "2"
type input "1"
select select
type input "OVEN FIRE"
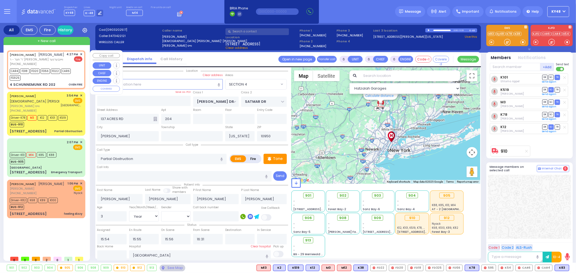
radio input "false"
radio input "true"
type input "[PERSON_NAME]"
select select
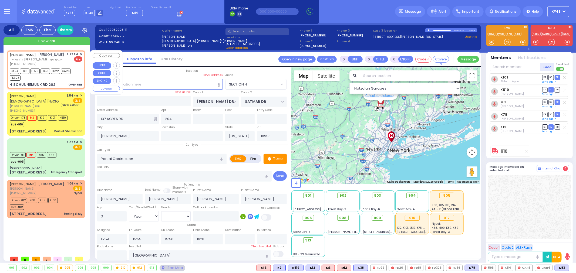
select select
type input "16:27"
type input "16:28"
type input "LIZENSK BLVD"
type input "FOREST RD"
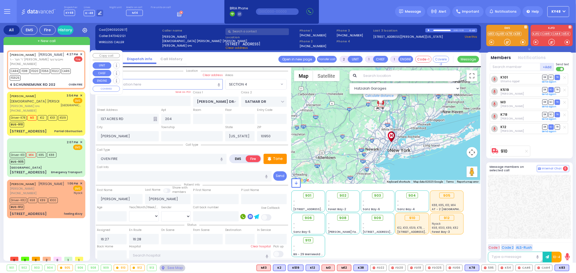
type input "4 SCHUNNEMUNK RD"
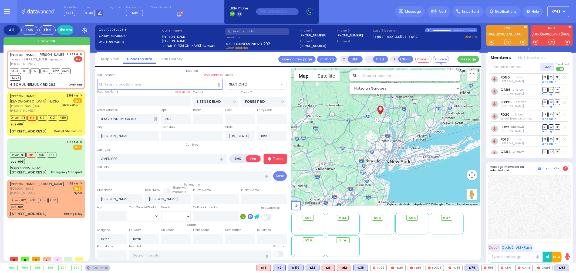
click at [518, 65] on input "text" at bounding box center [515, 67] width 50 height 8
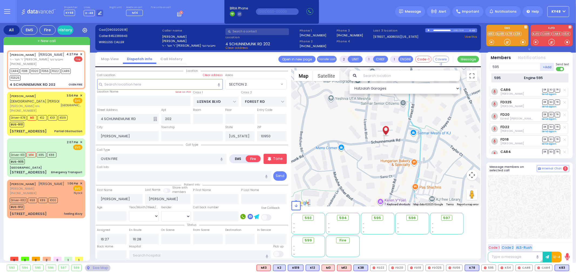
click at [518, 74] on div "595 Engine 595" at bounding box center [529, 77] width 77 height 9
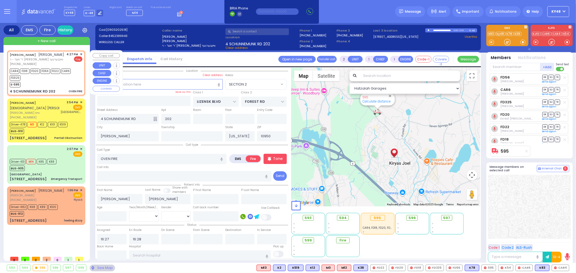
click at [47, 93] on div "4 SCHUNNEMUNK RD 202" at bounding box center [33, 91] width 46 height 5
click at [107, 246] on label "Back Home" at bounding box center [105, 246] width 16 height 4
drag, startPoint x: 108, startPoint y: 246, endPoint x: 109, endPoint y: 252, distance: 5.8
click at [109, 252] on div "Back Home" at bounding box center [112, 252] width 32 height 16
click at [109, 252] on input "text" at bounding box center [112, 255] width 30 height 10
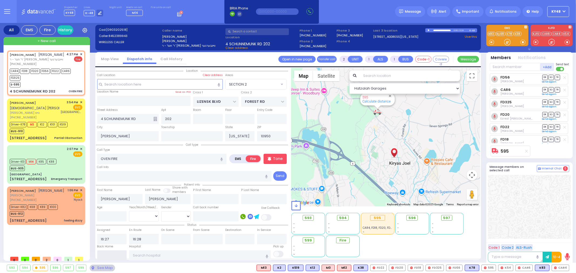
click at [109, 252] on input "text" at bounding box center [112, 255] width 30 height 10
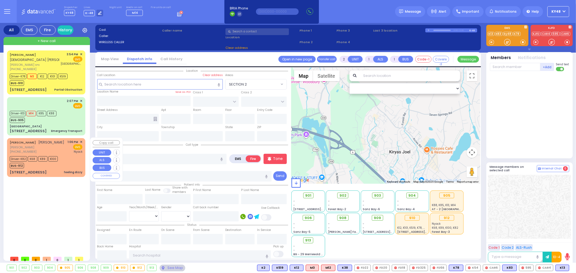
click at [37, 167] on div "BUS-912" at bounding box center [34, 165] width 48 height 7
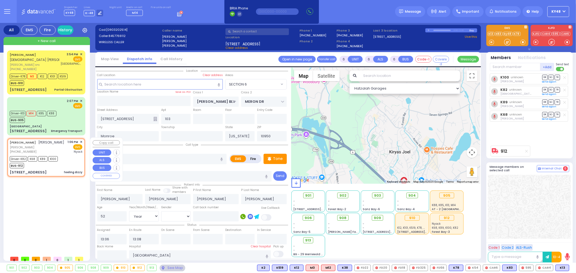
click at [62, 136] on div "[PERSON_NAME] הרב [PERSON_NAME] [PERSON_NAME] [PHONE_NUMBER] 3:54 PM ✕ Driver-K…" at bounding box center [46, 114] width 78 height 129
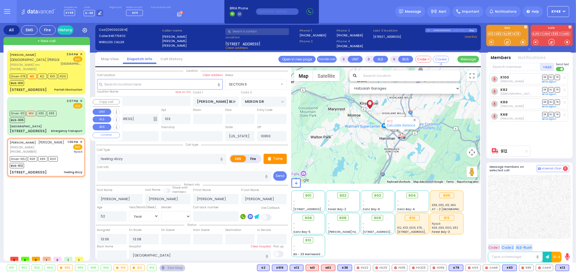
click at [67, 125] on div "[GEOGRAPHIC_DATA]" at bounding box center [46, 126] width 73 height 4
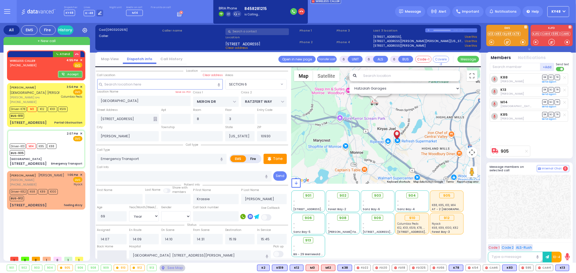
click at [98, 254] on input "text" at bounding box center [112, 255] width 30 height 10
click at [99, 254] on input "text" at bounding box center [112, 255] width 30 height 10
click at [104, 254] on input "text" at bounding box center [112, 255] width 30 height 10
drag, startPoint x: 106, startPoint y: 253, endPoint x: 110, endPoint y: 253, distance: 3.8
click at [107, 253] on input "text" at bounding box center [112, 255] width 30 height 10
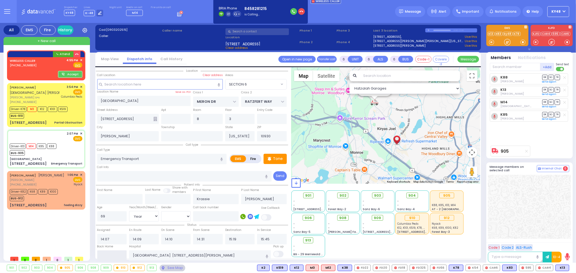
click at [111, 253] on input "text" at bounding box center [112, 255] width 30 height 10
click at [113, 253] on input "text" at bounding box center [112, 255] width 30 height 10
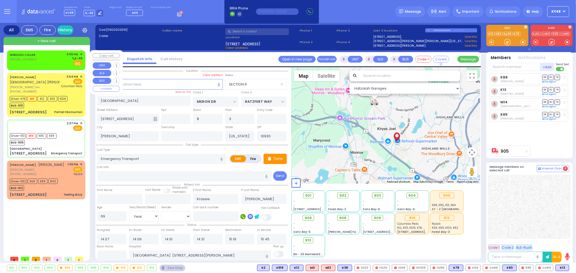
click at [34, 62] on div "WIRELESS CALLER [PHONE_NUMBER]" at bounding box center [24, 59] width 28 height 14
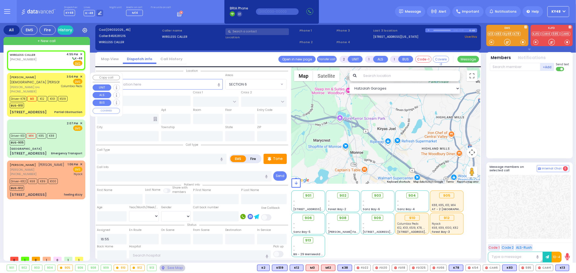
click at [66, 85] on span "Columbia Peds" at bounding box center [71, 86] width 21 height 4
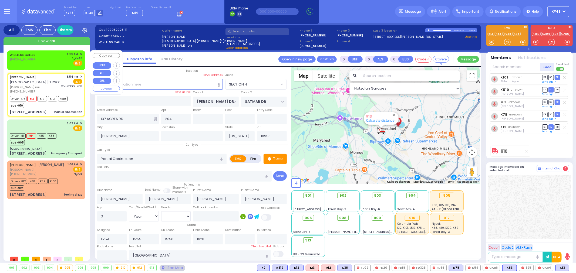
click at [66, 66] on div "WIRELESS CALLER [PHONE_NUMBER] 4:55 PM ✕ K-48" at bounding box center [46, 59] width 73 height 14
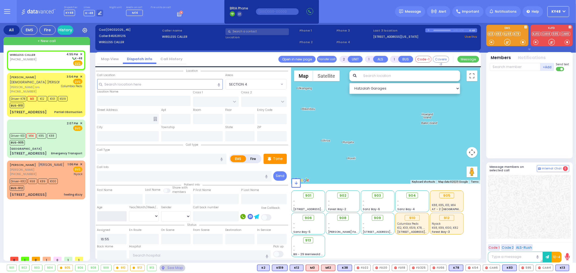
click at [106, 213] on input "number" at bounding box center [112, 216] width 30 height 10
click at [138, 218] on select "Year Month Week Day" at bounding box center [144, 216] width 30 height 10
click at [129, 211] on select "Year Month Week Day" at bounding box center [144, 216] width 30 height 10
click at [123, 85] on input "text" at bounding box center [159, 84] width 125 height 10
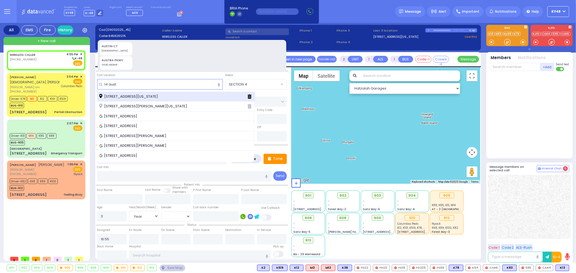
click at [127, 96] on span "[STREET_ADDRESS][US_STATE]" at bounding box center [129, 96] width 60 height 5
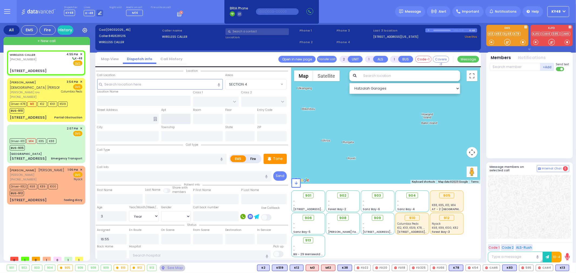
click at [174, 119] on input "text" at bounding box center [176, 119] width 30 height 10
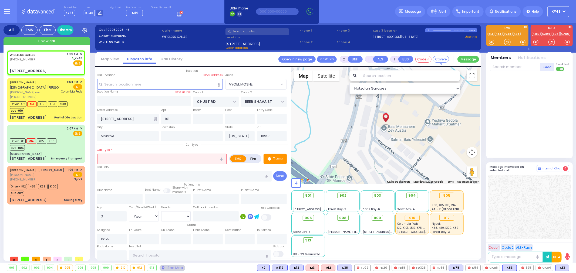
click at [145, 154] on input "text" at bounding box center [162, 159] width 130 height 10
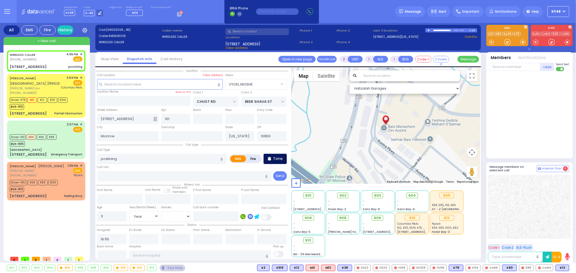
click at [274, 158] on p "Tone" at bounding box center [278, 159] width 10 height 6
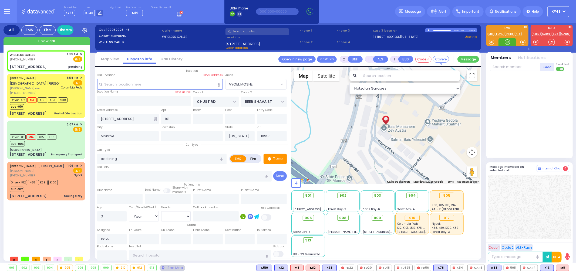
click at [505, 40] on div at bounding box center [506, 41] width 5 height 5
click at [134, 158] on input "postining" at bounding box center [162, 159] width 130 height 10
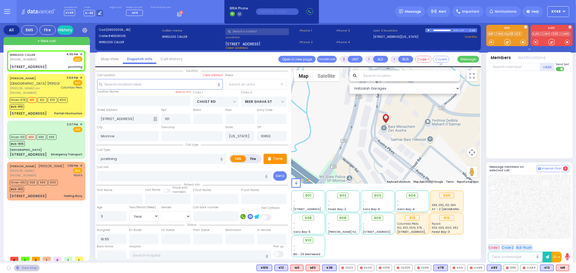
click at [222, 158] on icon "button" at bounding box center [221, 160] width 2 height 4
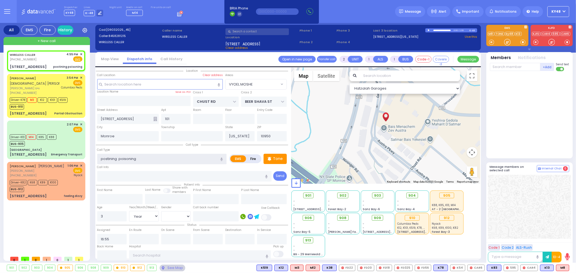
drag, startPoint x: 118, startPoint y: 158, endPoint x: 91, endPoint y: 157, distance: 27.0
click at [93, 159] on div "All EMS Fire History Settings" at bounding box center [288, 144] width 569 height 242
click at [127, 159] on input "poisoning" at bounding box center [162, 159] width 130 height 10
click at [222, 159] on icon "button" at bounding box center [221, 160] width 2 height 4
click at [273, 159] on div "Tone" at bounding box center [274, 159] width 23 height 10
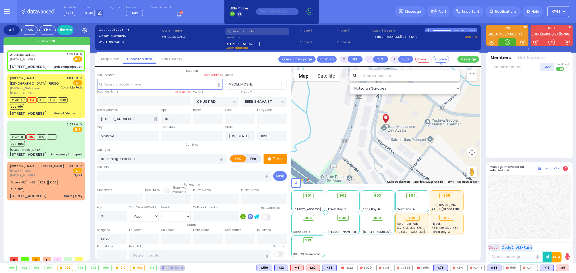
click at [508, 43] on div at bounding box center [506, 41] width 5 height 5
click at [510, 42] on div at bounding box center [506, 41] width 5 height 5
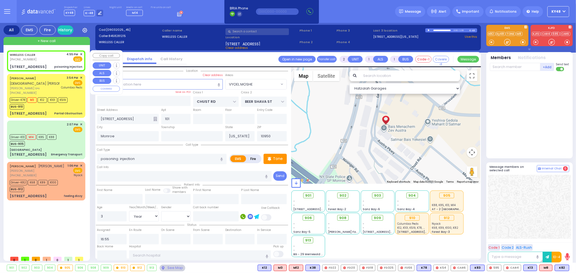
click at [52, 65] on div "[STREET_ADDRESS] poisoning injection" at bounding box center [46, 66] width 73 height 5
click at [514, 66] on input "text" at bounding box center [515, 67] width 50 height 8
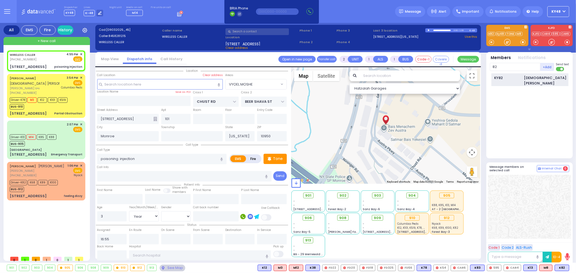
click at [510, 80] on div "KY82 [PERSON_NAME]" at bounding box center [529, 79] width 77 height 13
click at [501, 68] on input "text" at bounding box center [515, 67] width 50 height 8
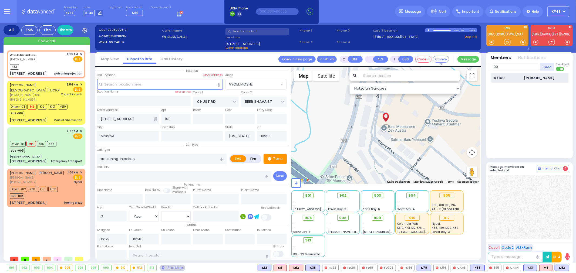
click at [503, 76] on div "KY100" at bounding box center [507, 77] width 27 height 5
click at [505, 67] on input "text" at bounding box center [515, 67] width 50 height 8
click at [505, 76] on div "912" at bounding box center [507, 77] width 27 height 5
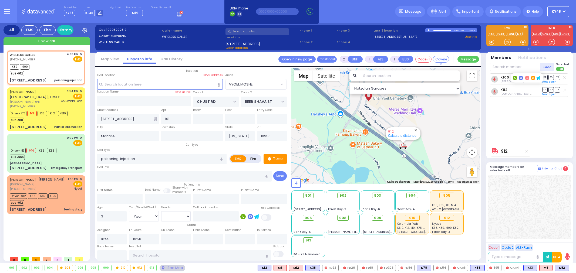
select select "VYOEL MOSHE"
select select "Year"
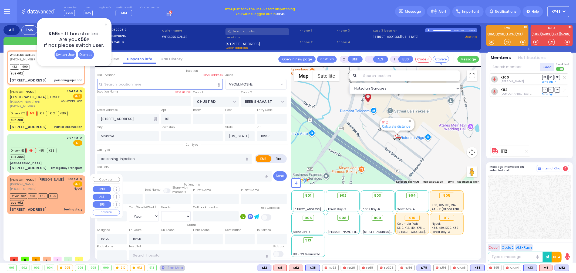
click at [55, 211] on div "22 PRAG BLVD 103 feeling dizzy" at bounding box center [46, 209] width 73 height 5
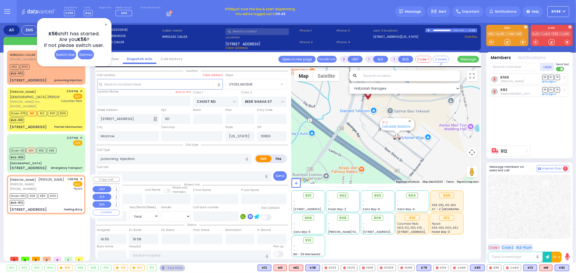
type input "6"
select select
type input "feeling dizzy"
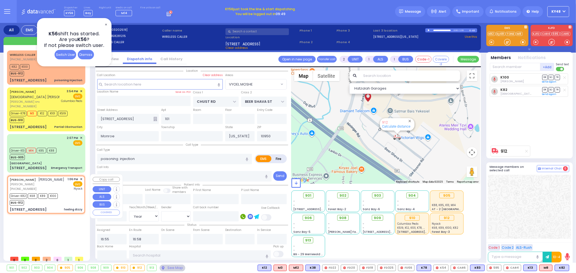
radio input "true"
type input "[PERSON_NAME]"
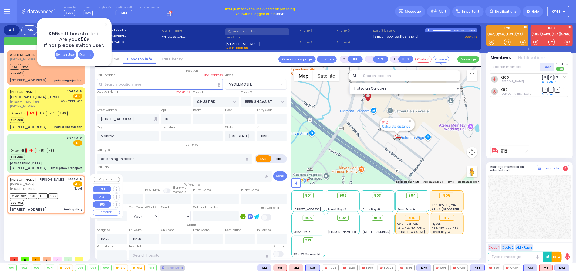
type input "52"
select select "Year"
select select "[DEMOGRAPHIC_DATA]"
type input "13:06"
type input "13:08"
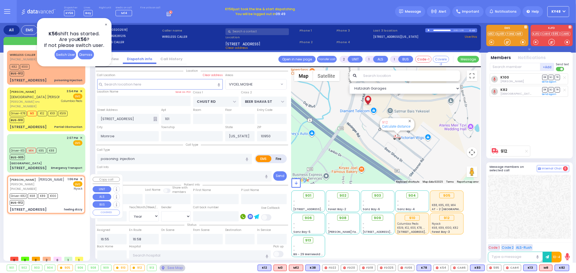
type input "[GEOGRAPHIC_DATA]"
type input "[PERSON_NAME] BLVD"
type input "MERON DR"
type input "[STREET_ADDRESS]"
type input "103"
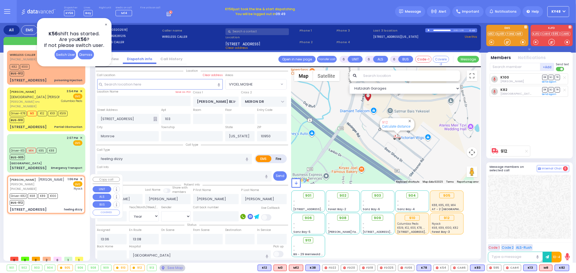
select select "SECTION 6"
select select "Hatzalah Garages"
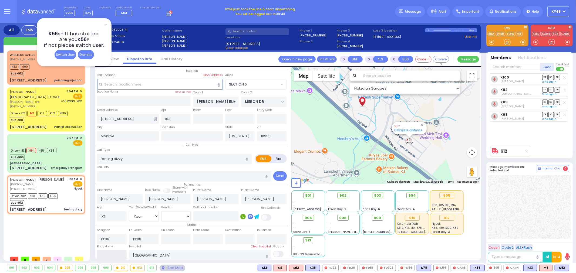
click at [106, 255] on input "text" at bounding box center [112, 255] width 30 height 10
click at [106, 254] on input "text" at bounding box center [112, 255] width 30 height 10
type input "17:01"
click at [67, 161] on div "[GEOGRAPHIC_DATA]" at bounding box center [46, 163] width 73 height 4
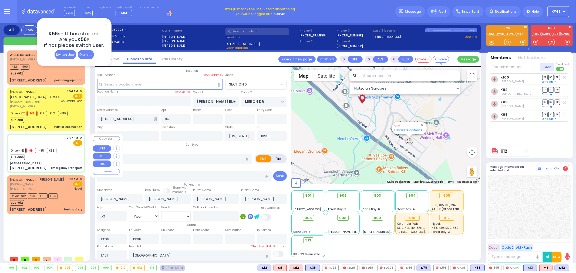
select select
type input "Emergency Transport"
radio input "true"
type input "Krassie"
type input "[PERSON_NAME]"
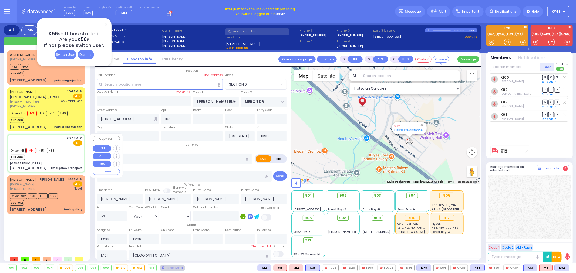
type input "69"
select select "Year"
select select "[DEMOGRAPHIC_DATA]"
type input "14:07"
type input "14:09"
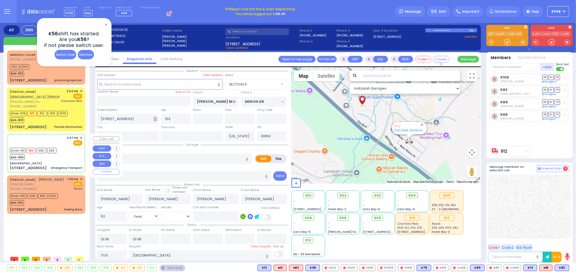
type input "14:10"
type input "14:31"
type input "15:19"
type input "15:45"
type input "[GEOGRAPHIC_DATA] [STREET_ADDRESS][PERSON_NAME]"
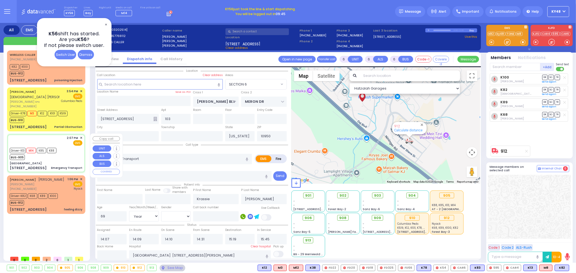
select select "Hatzalah Garages"
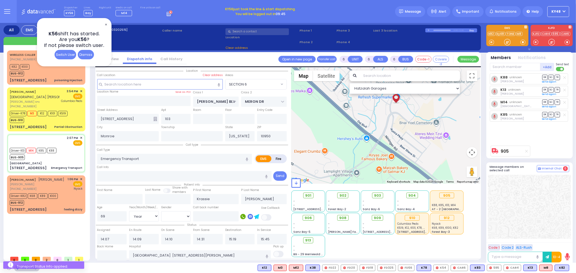
type input "[GEOGRAPHIC_DATA]"
type input "MERON DR"
type input "RATZFERT WAY"
type input "[STREET_ADDRESS]"
type input "8"
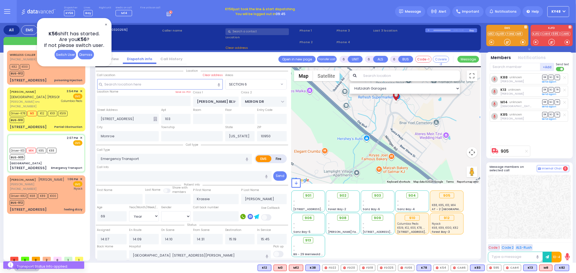
type input "3"
type input "[PERSON_NAME]"
type input "10930"
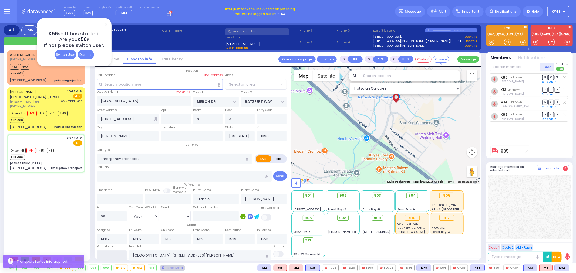
select select "SECTION 6"
click at [112, 258] on input "text" at bounding box center [112, 255] width 30 height 10
type input "17:01"
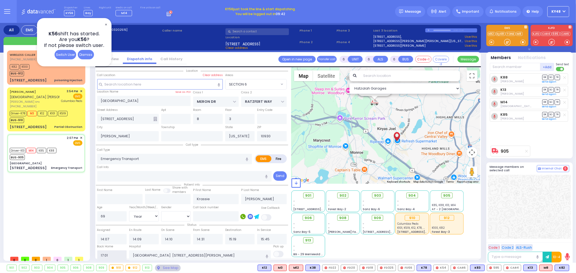
select select
radio input "true"
select select
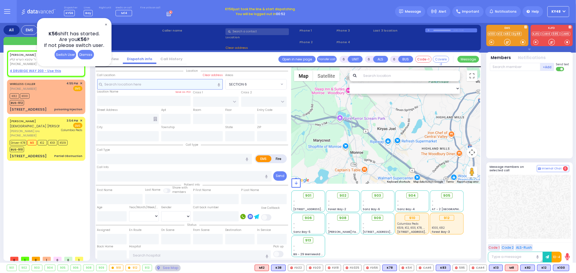
type input "2"
type input "1"
select select
radio input "true"
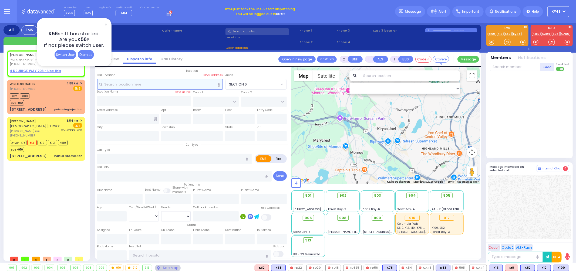
type input "ISRAEL CHAIM"
type input "GLUCK"
select select
type input "17:09"
select select "Hatzalah Garages"
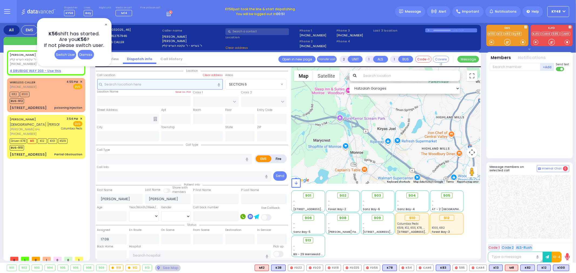
select select
radio input "true"
select select
select select "Hatzalah Garages"
click at [83, 55] on div "Dismiss" at bounding box center [86, 54] width 16 height 9
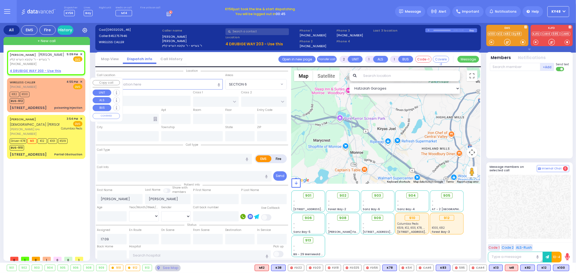
select select
radio input "true"
select select
select select "Hatzalah Garages"
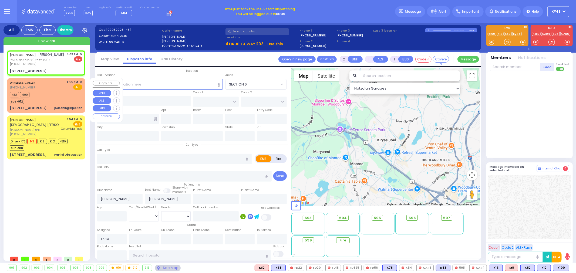
select select
radio input "false"
radio input "true"
select select
select select "Hatzalah Garages"
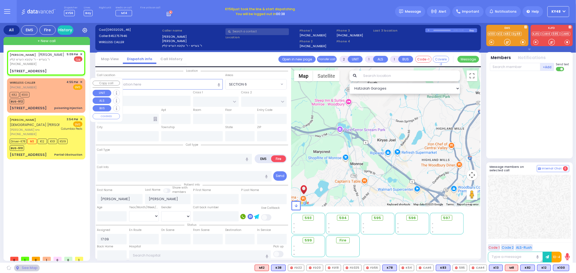
type input "INTERLOCHEN PARKWAY"
type input "4 DRUBIGE WAY"
type input "203"
type input "Monroe"
type input "[US_STATE]"
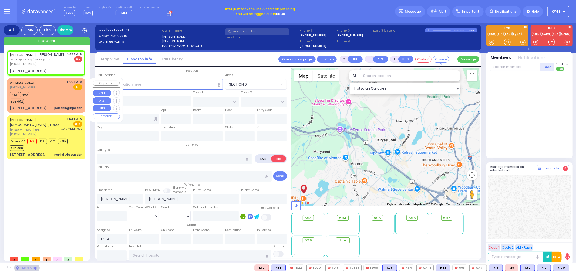
type input "10950"
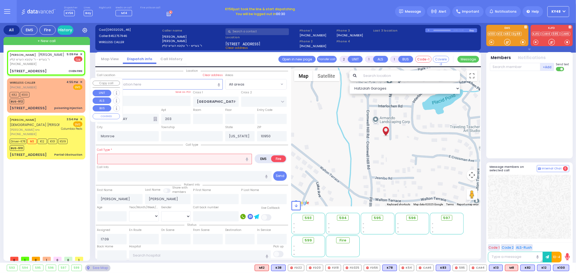
select select
type input "OVEN FIRE"
radio input "true"
select select
select select "Hatzalah Garages"
